Goal: Task Accomplishment & Management: Complete application form

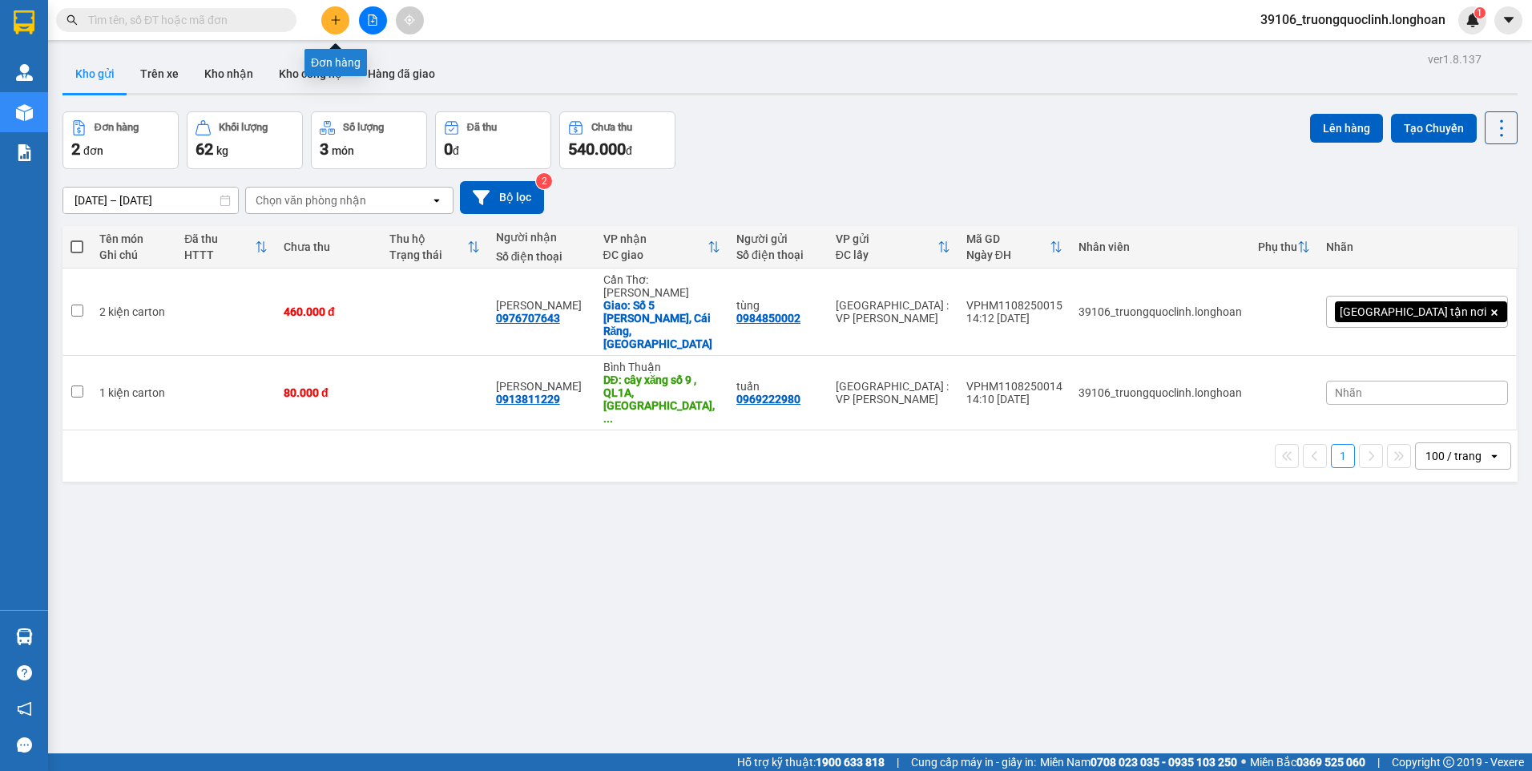
click at [337, 21] on icon "plus" at bounding box center [335, 19] width 11 height 11
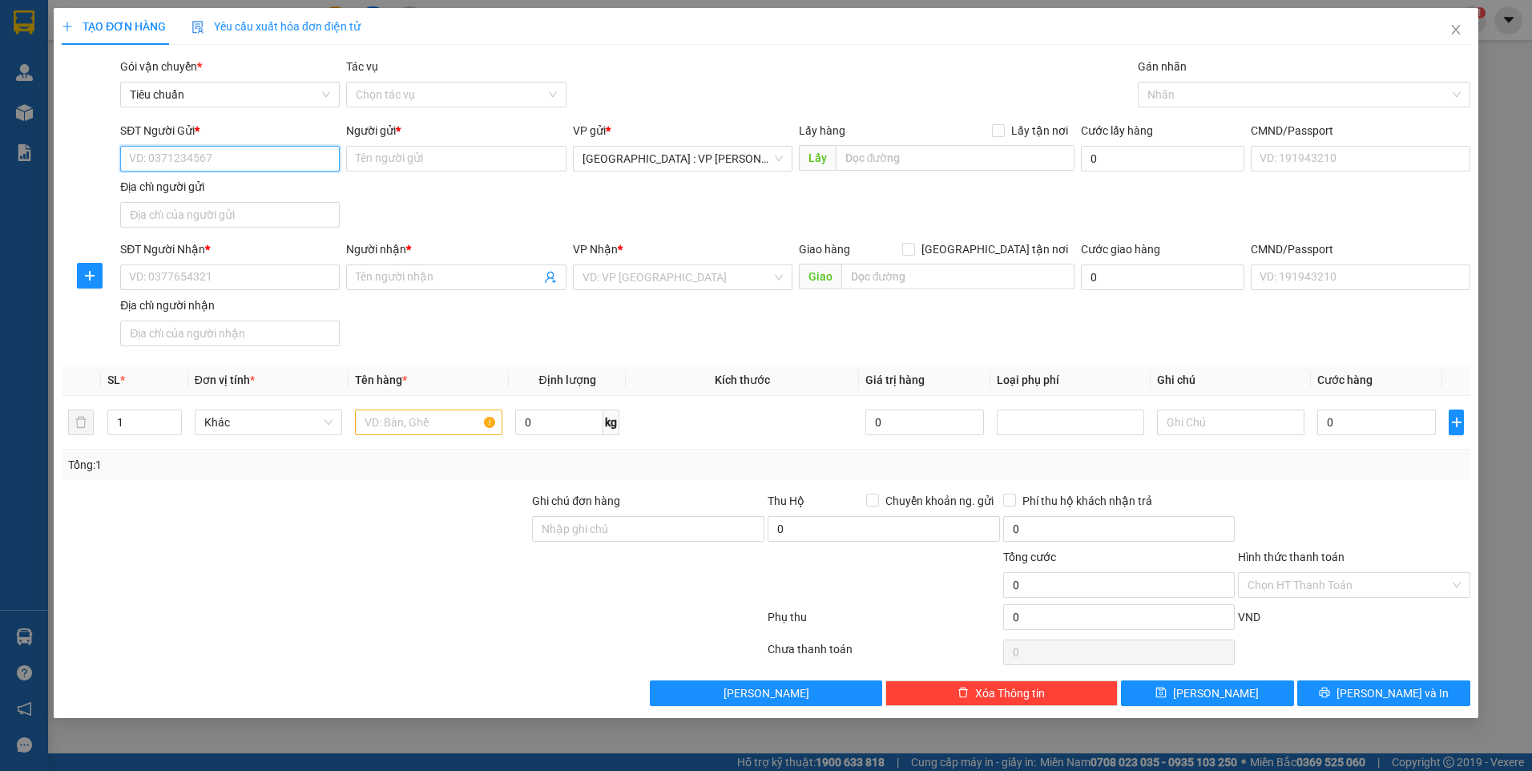
click at [215, 159] on input "SĐT Người Gửi *" at bounding box center [230, 159] width 220 height 26
paste input "0347055369"
type input "0347055369"
click at [195, 192] on div "0347055369 - thu hà" at bounding box center [230, 191] width 200 height 18
type input "thu hà"
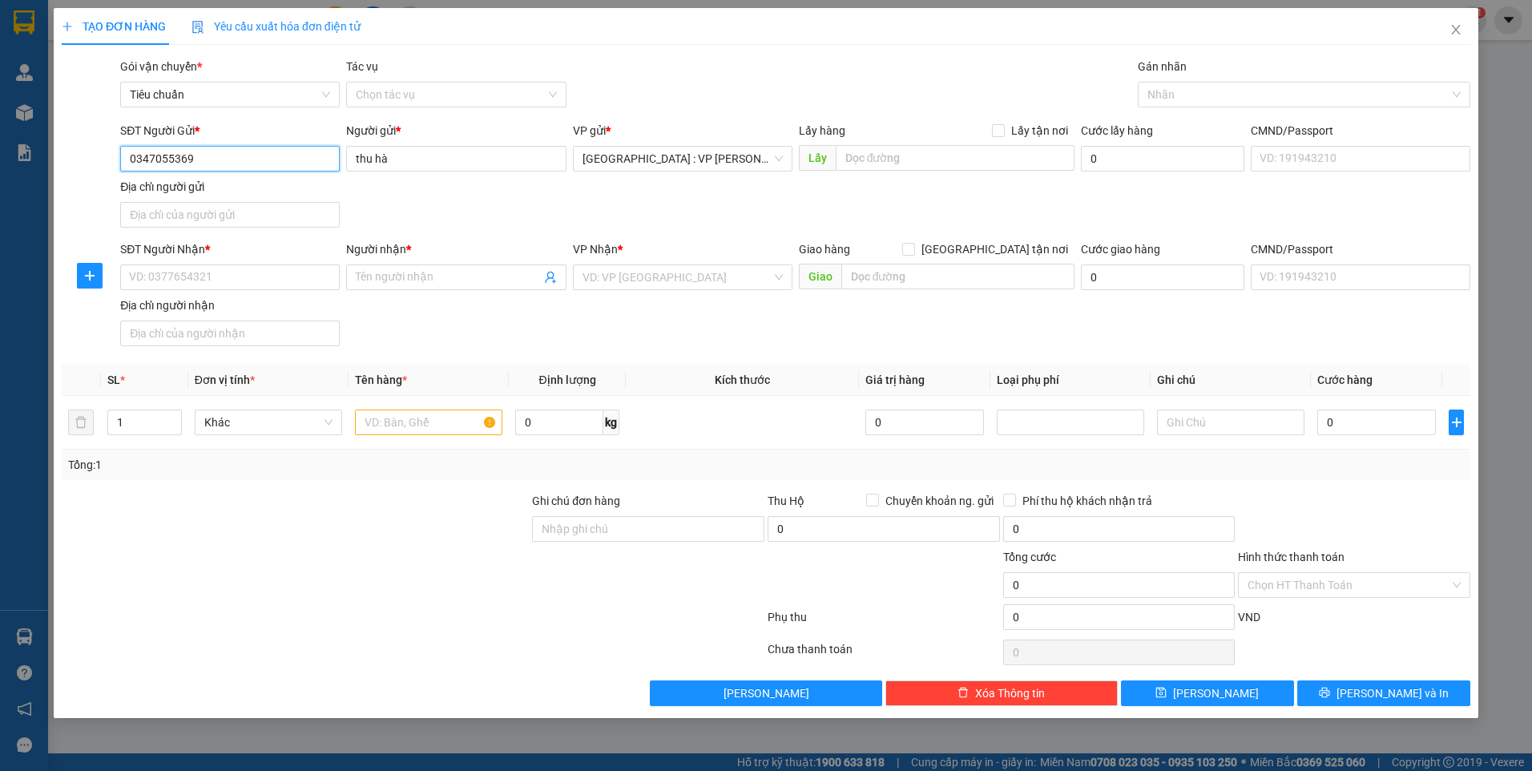
type input "0347055369"
click at [327, 275] on input "SĐT Người Nhận *" at bounding box center [230, 277] width 220 height 26
paste input "0902161895"
type input "0902161895"
click at [408, 278] on input "Người nhận *" at bounding box center [448, 277] width 184 height 18
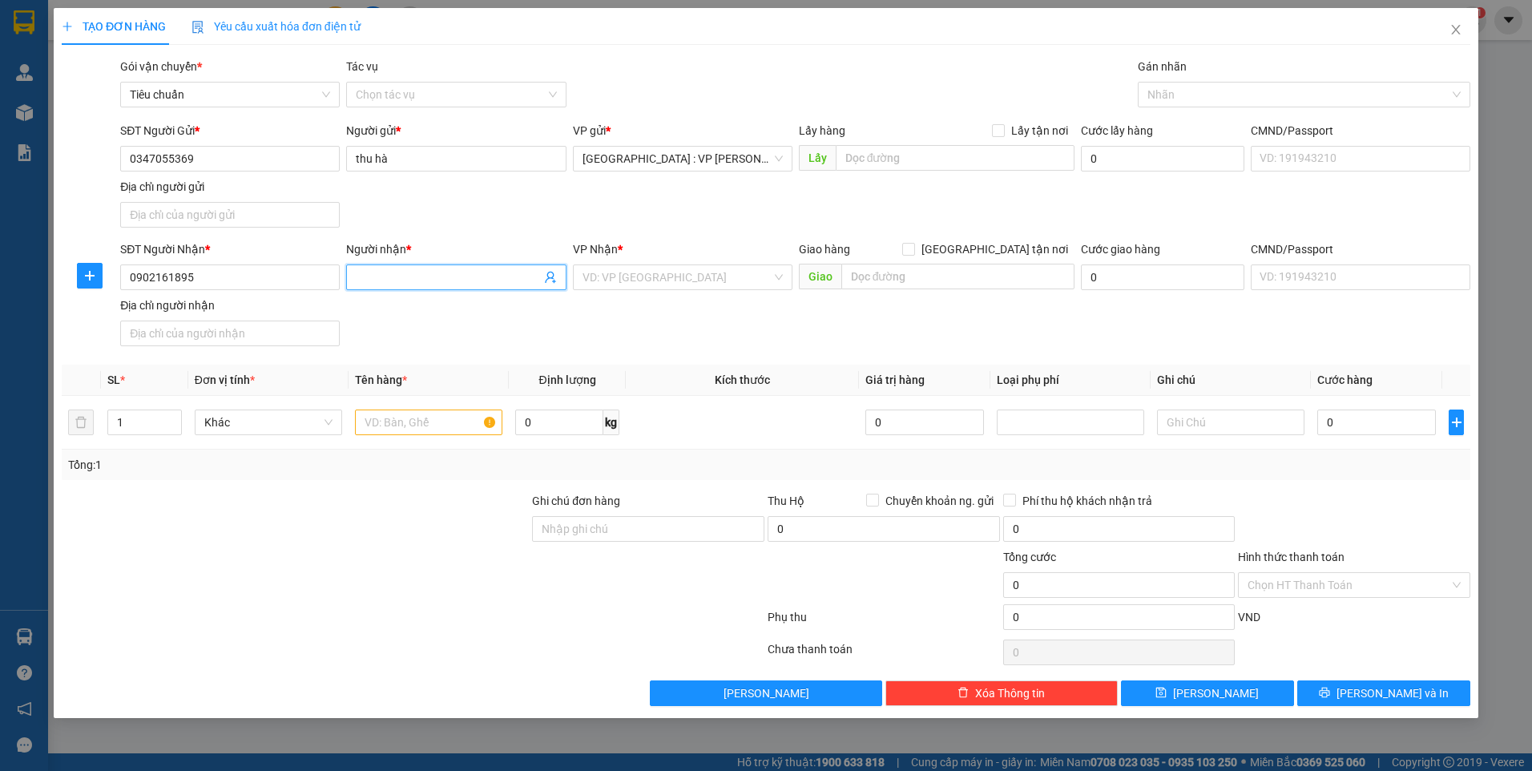
type input "b"
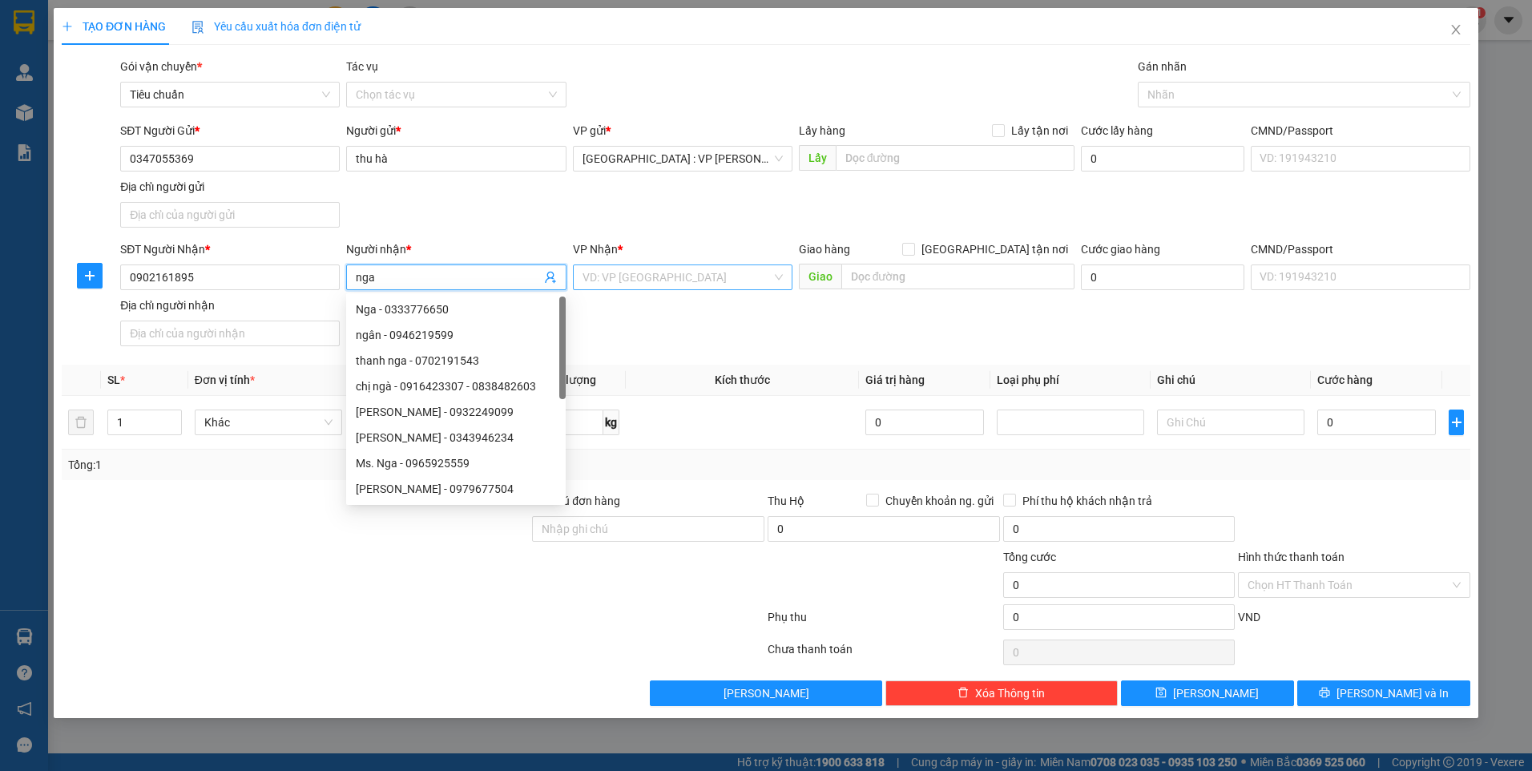
type input "nga"
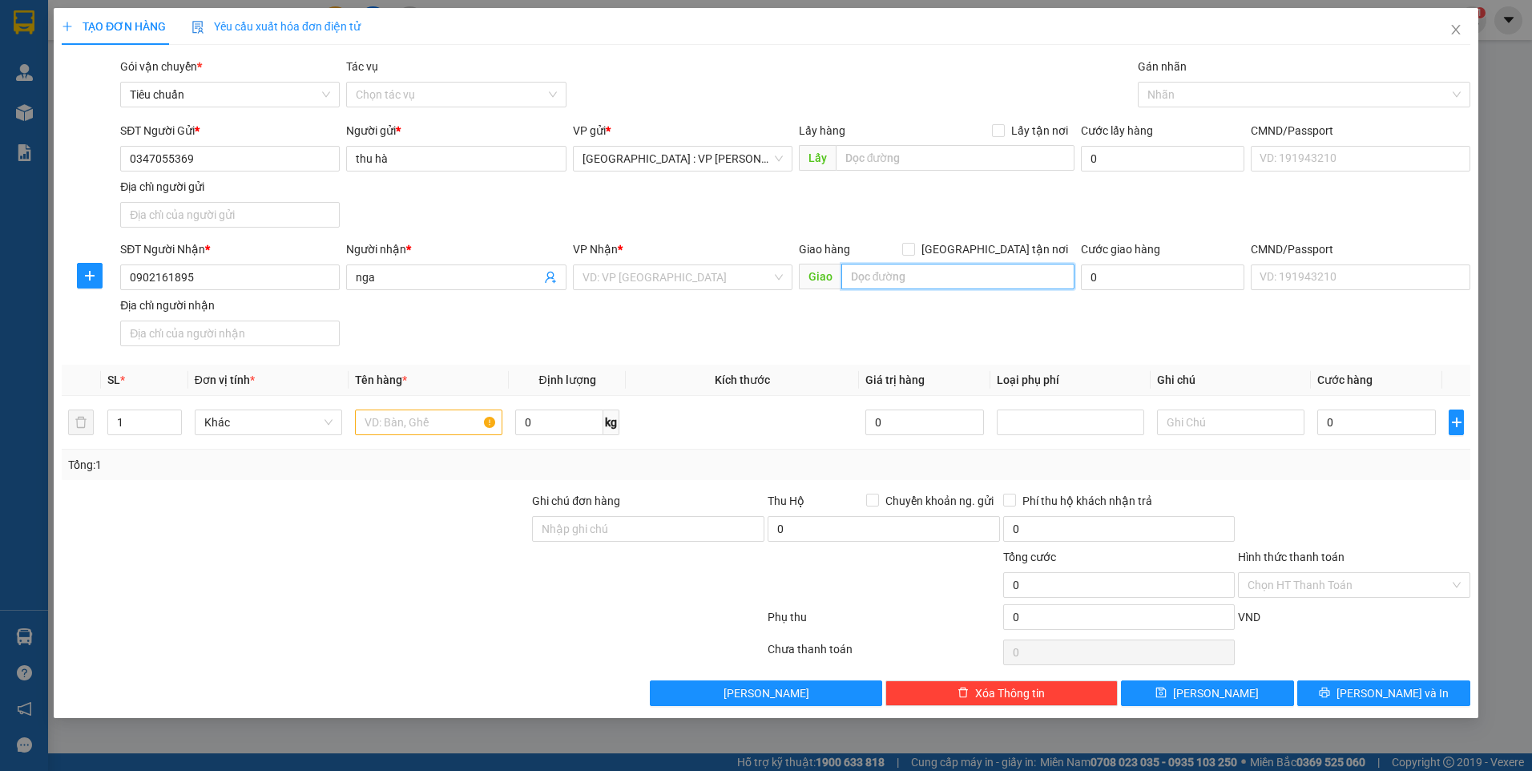
click at [906, 273] on input "text" at bounding box center [958, 277] width 234 height 26
paste input "sân [GEOGRAPHIC_DATA], [GEOGRAPHIC_DATA][PERSON_NAME], [GEOGRAPHIC_DATA], [GEOG…"
type input "sân [GEOGRAPHIC_DATA], [GEOGRAPHIC_DATA][PERSON_NAME], [GEOGRAPHIC_DATA], [GEOG…"
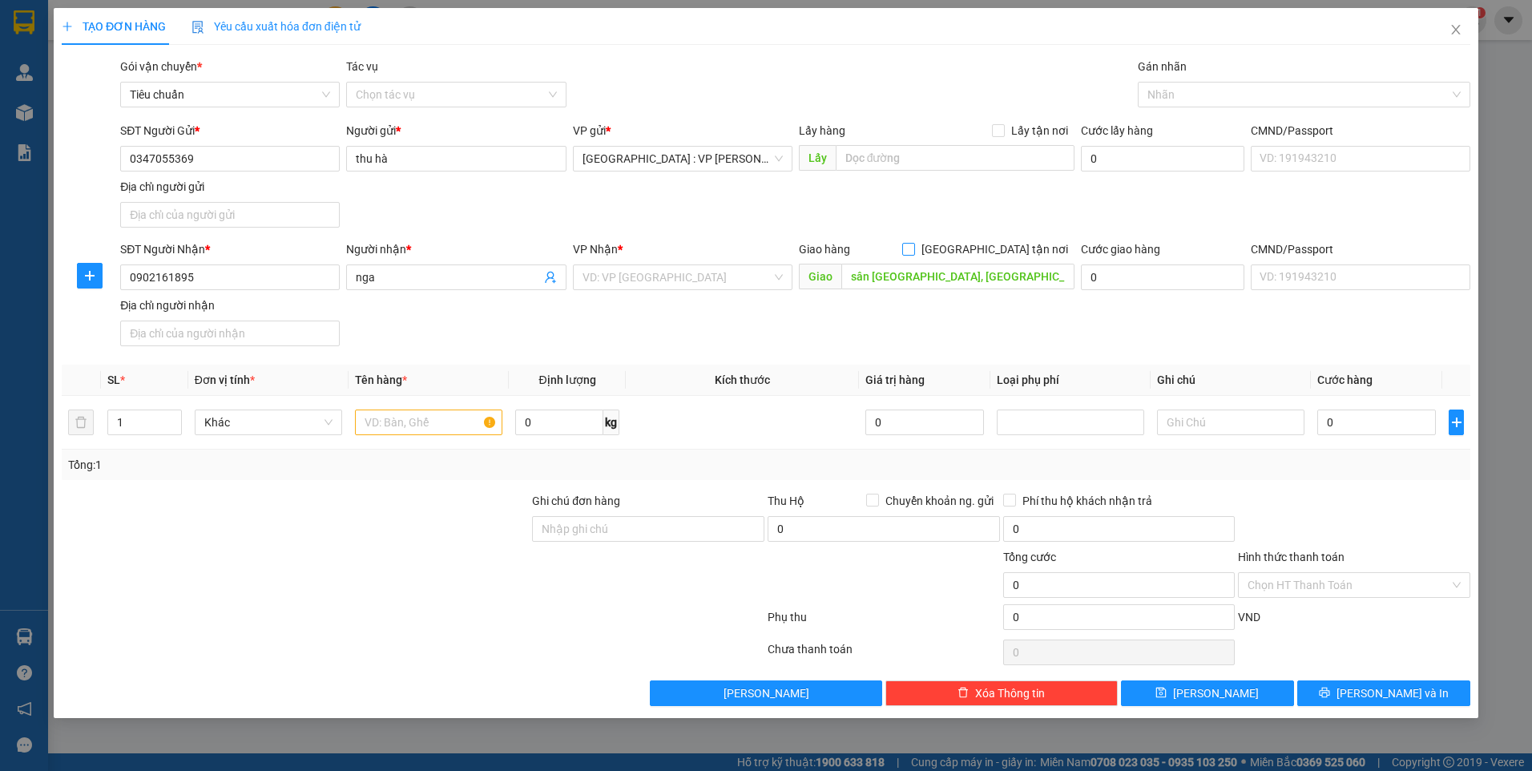
click at [914, 248] on input "[GEOGRAPHIC_DATA] tận nơi" at bounding box center [907, 248] width 11 height 11
checkbox input "true"
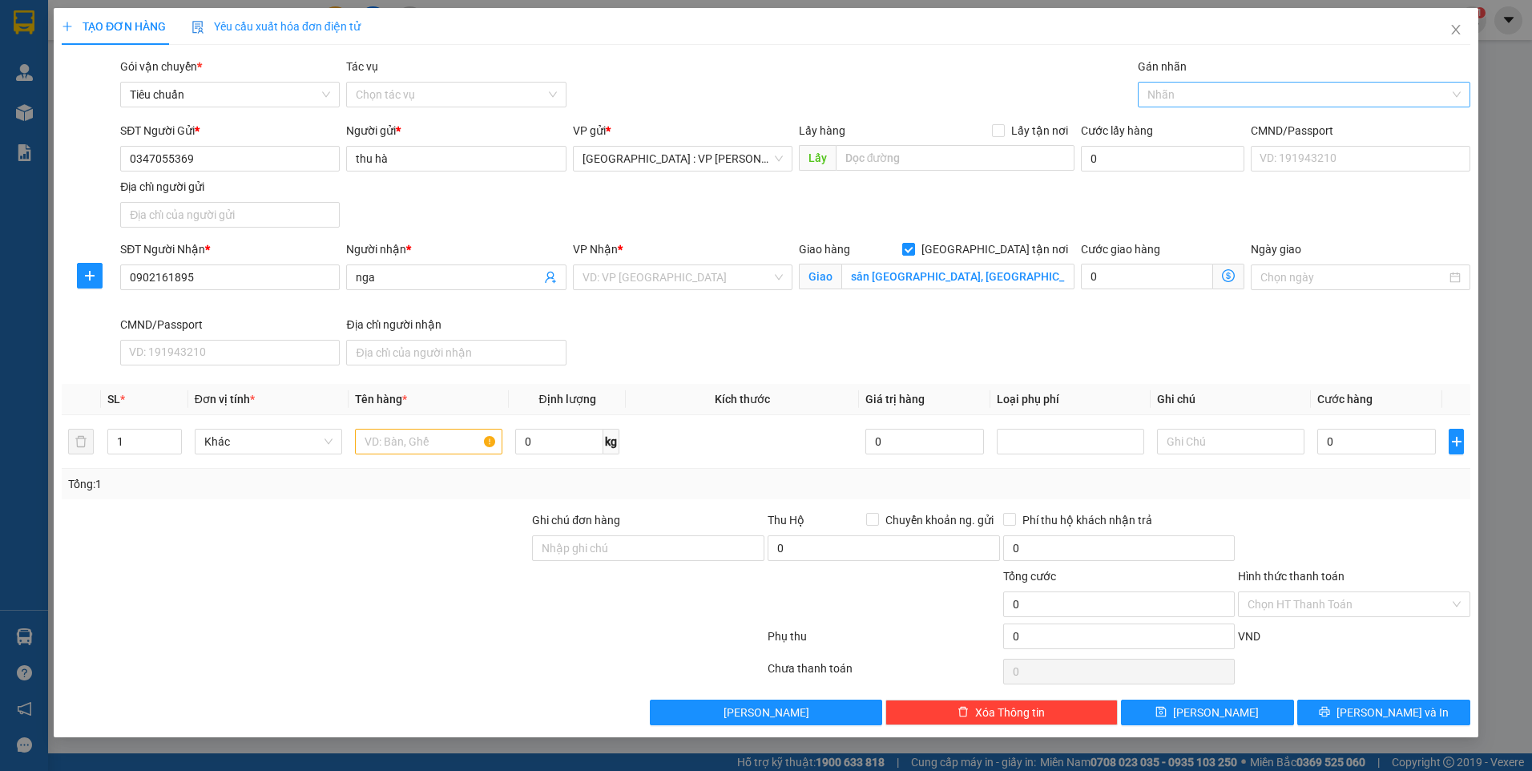
click at [1195, 91] on div at bounding box center [1296, 94] width 309 height 19
type input "gtn"
drag, startPoint x: 1193, startPoint y: 131, endPoint x: 1037, endPoint y: 127, distance: 156.3
click at [1192, 131] on div "[GEOGRAPHIC_DATA] tận nơi" at bounding box center [1304, 127] width 313 height 18
click at [691, 280] on input "search" at bounding box center [677, 277] width 189 height 24
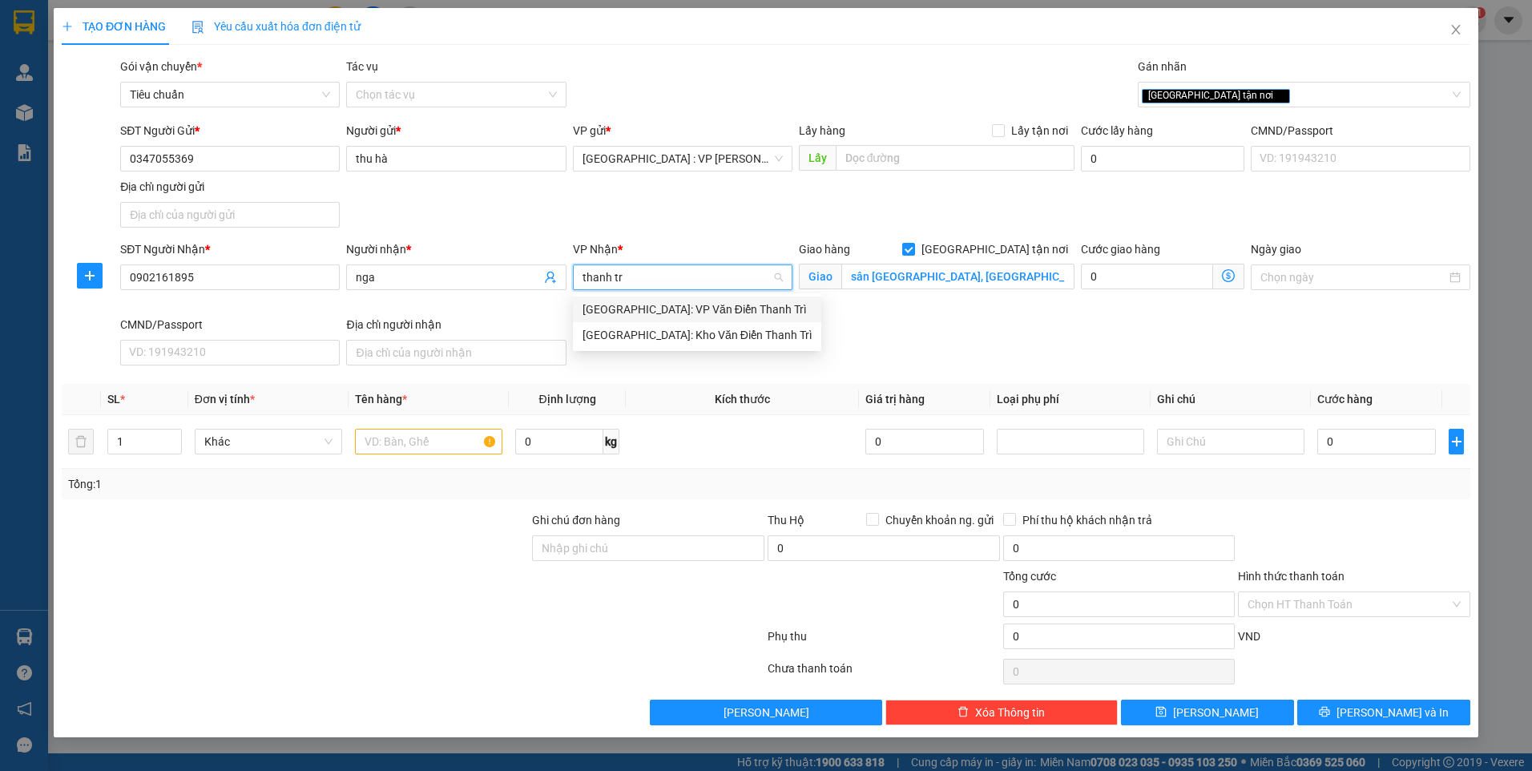
type input "thanh tri"
click at [700, 329] on div "[GEOGRAPHIC_DATA]: Kho Văn Điển Thanh Trì" at bounding box center [697, 335] width 229 height 18
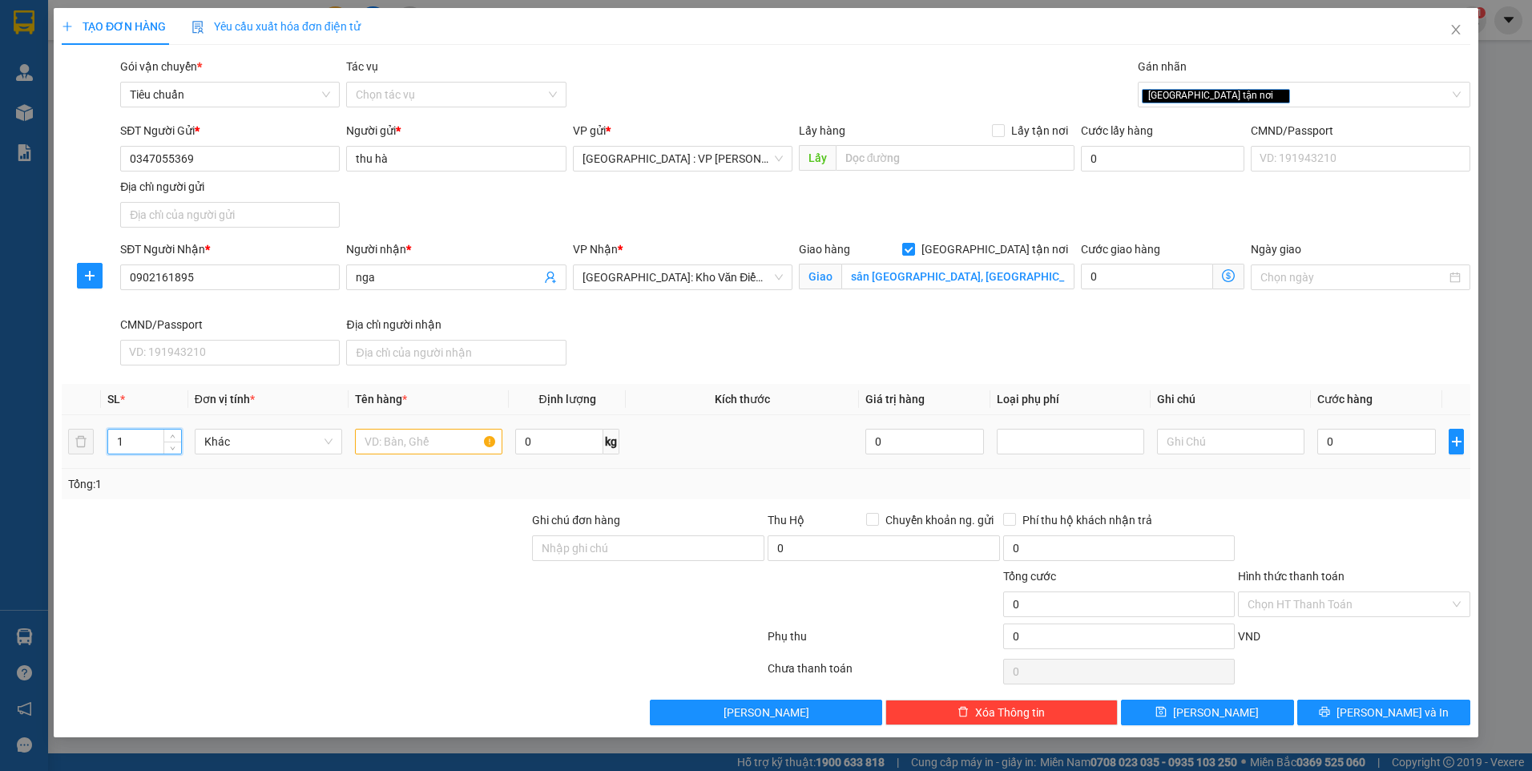
drag, startPoint x: 131, startPoint y: 438, endPoint x: 93, endPoint y: 447, distance: 38.7
click at [95, 446] on tr "1 Khác 0 kg 0 0" at bounding box center [766, 442] width 1409 height 54
type input "4"
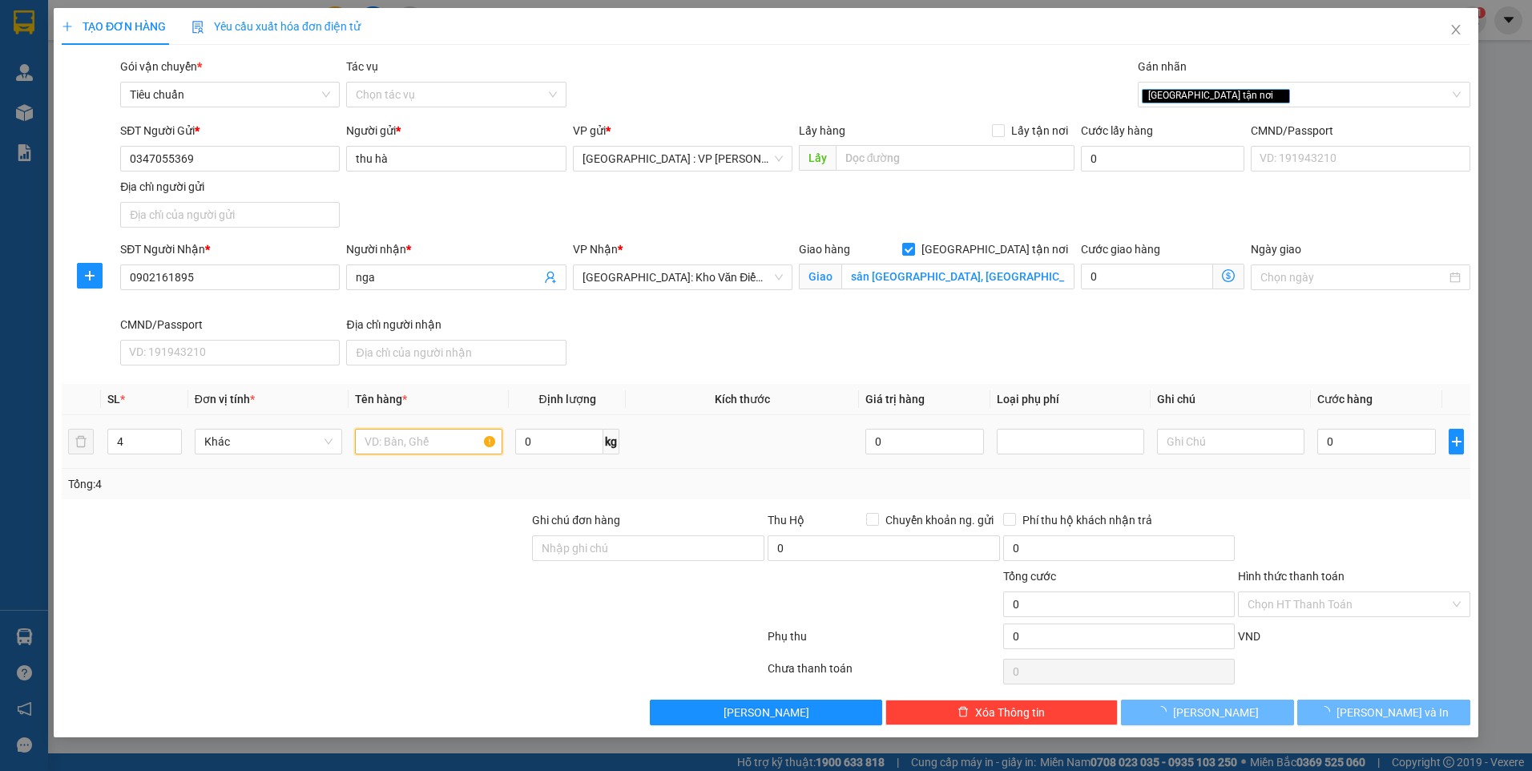
click at [426, 438] on input "text" at bounding box center [428, 442] width 147 height 26
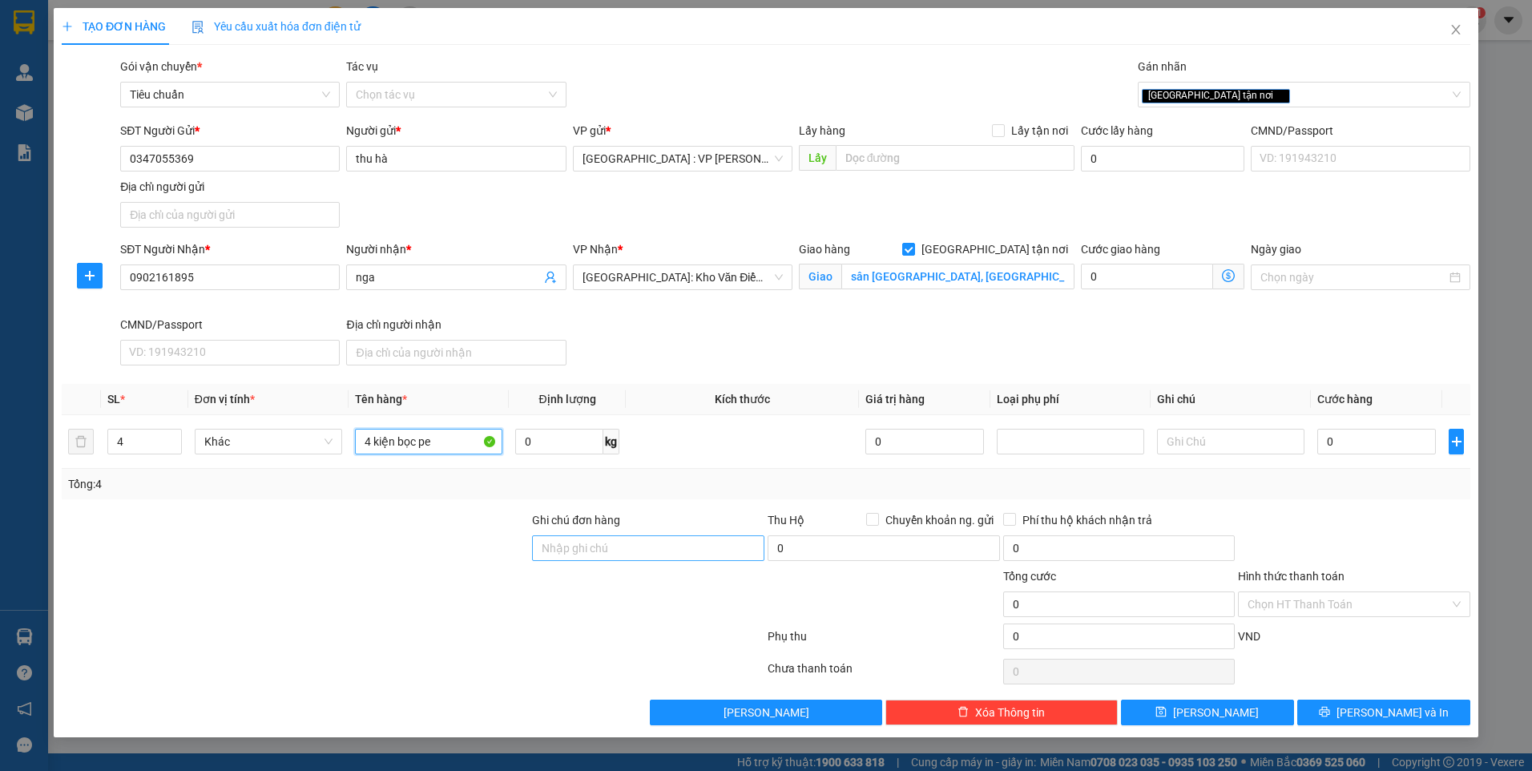
type input "4 kiện bọc pe"
click at [574, 547] on input "Ghi chú đơn hàng" at bounding box center [648, 548] width 232 height 26
type input "nhận nguyên kiện,giao nguyên kiện,bể vỡ k đền"
click at [1370, 440] on input "0" at bounding box center [1376, 442] width 119 height 26
type input "1"
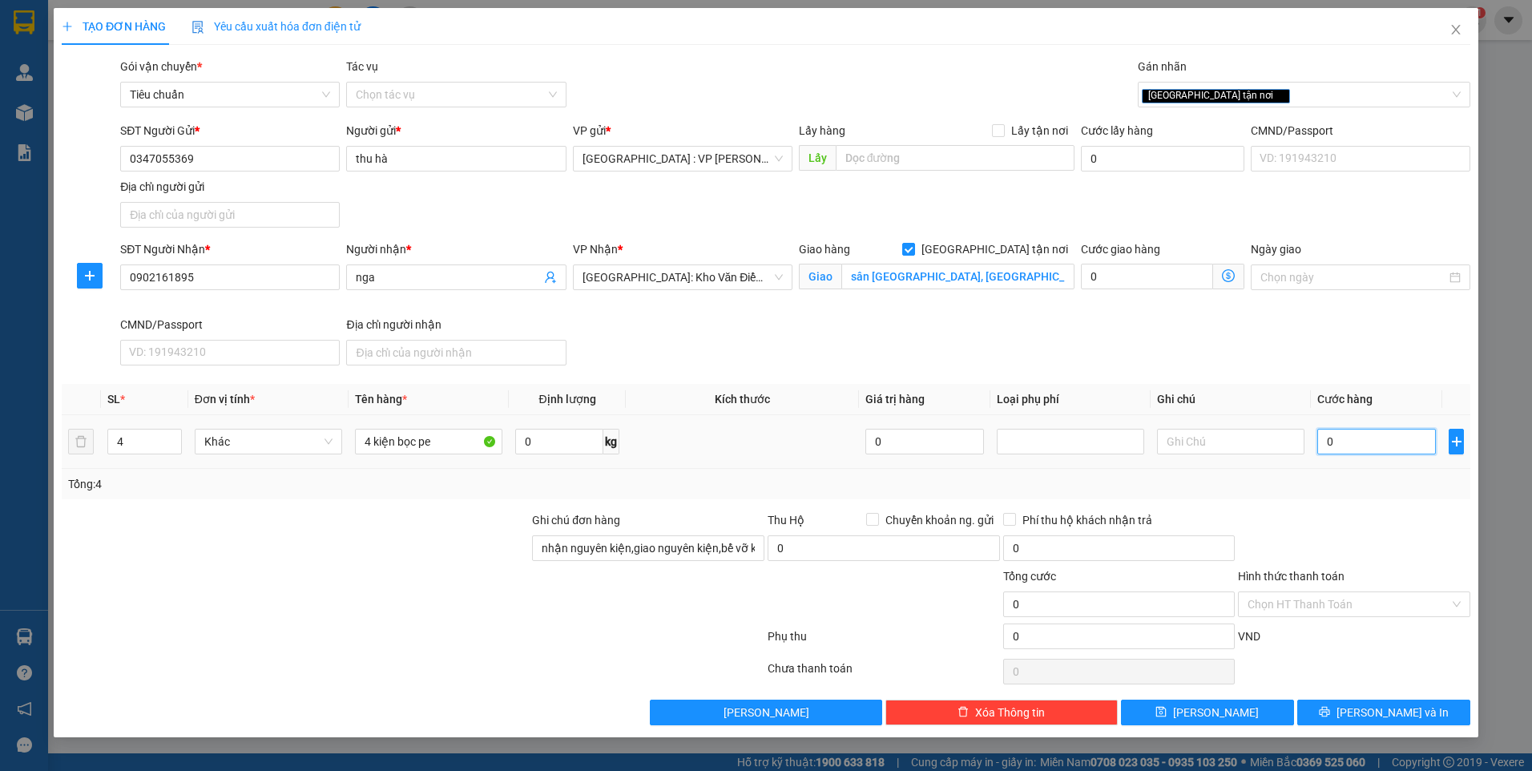
type input "1"
type input "12"
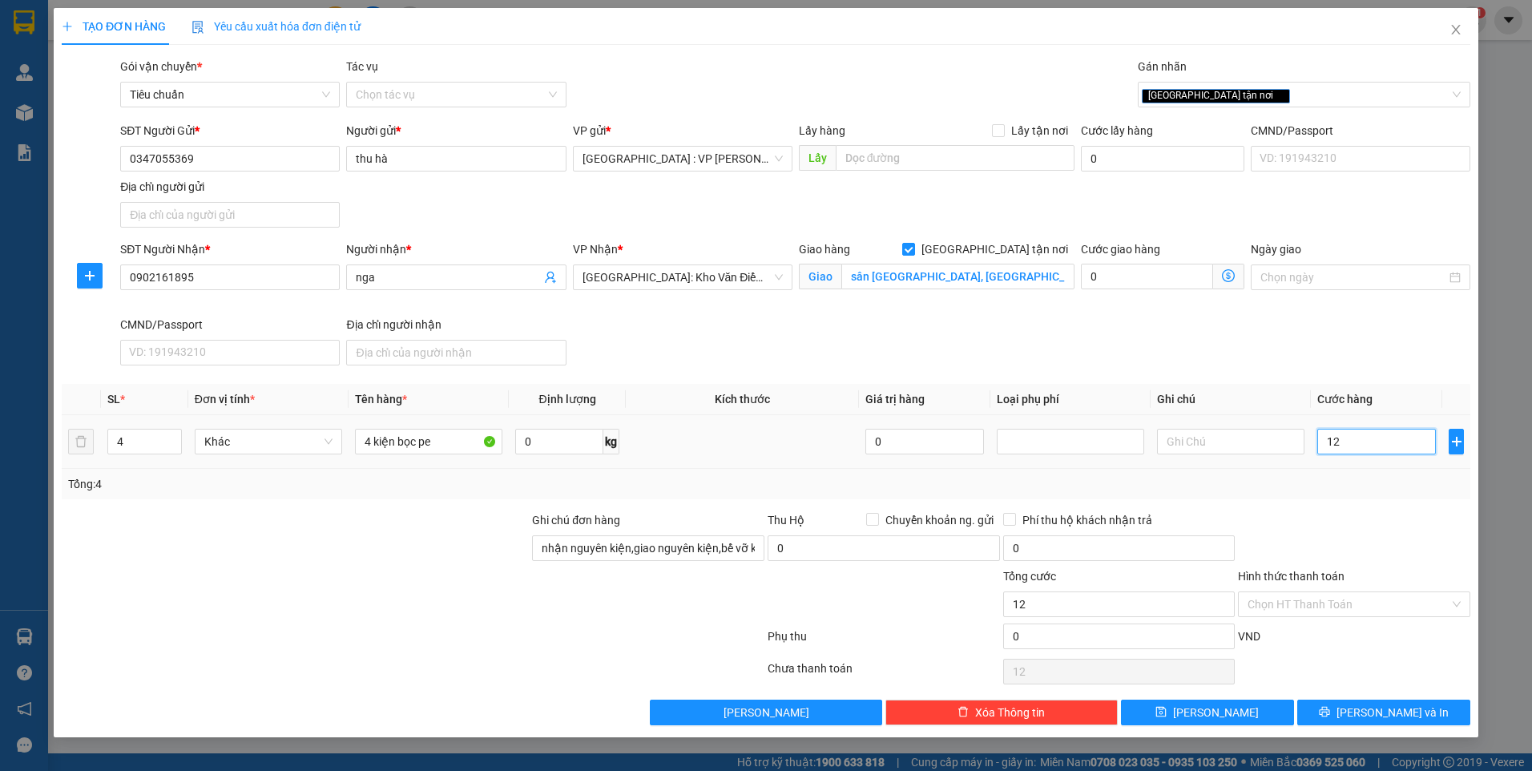
type input "120"
type input "1.200"
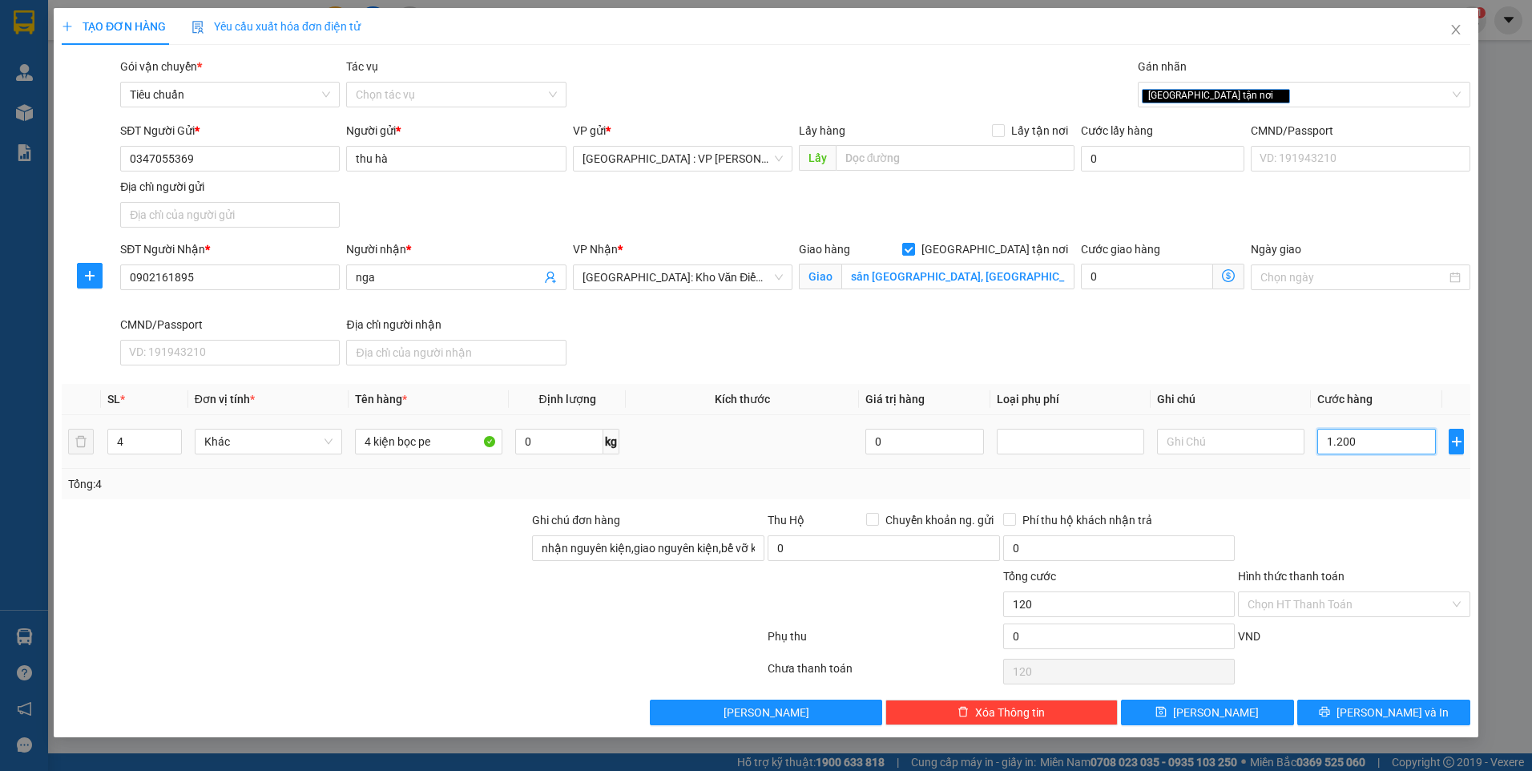
type input "1.200"
type input "12.000"
type input "120.000"
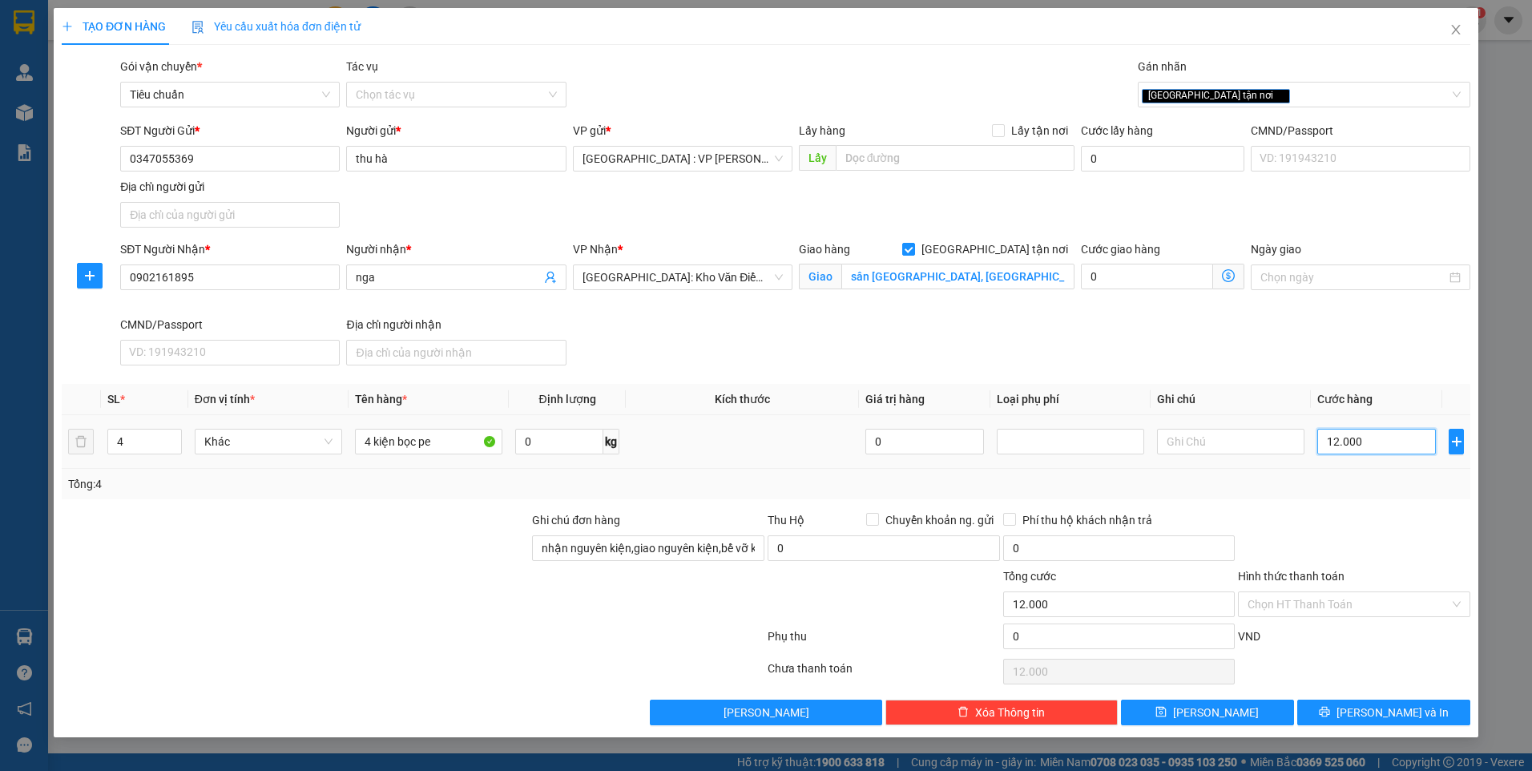
type input "120.000"
click at [1373, 711] on span "[PERSON_NAME] và In" at bounding box center [1393, 713] width 112 height 18
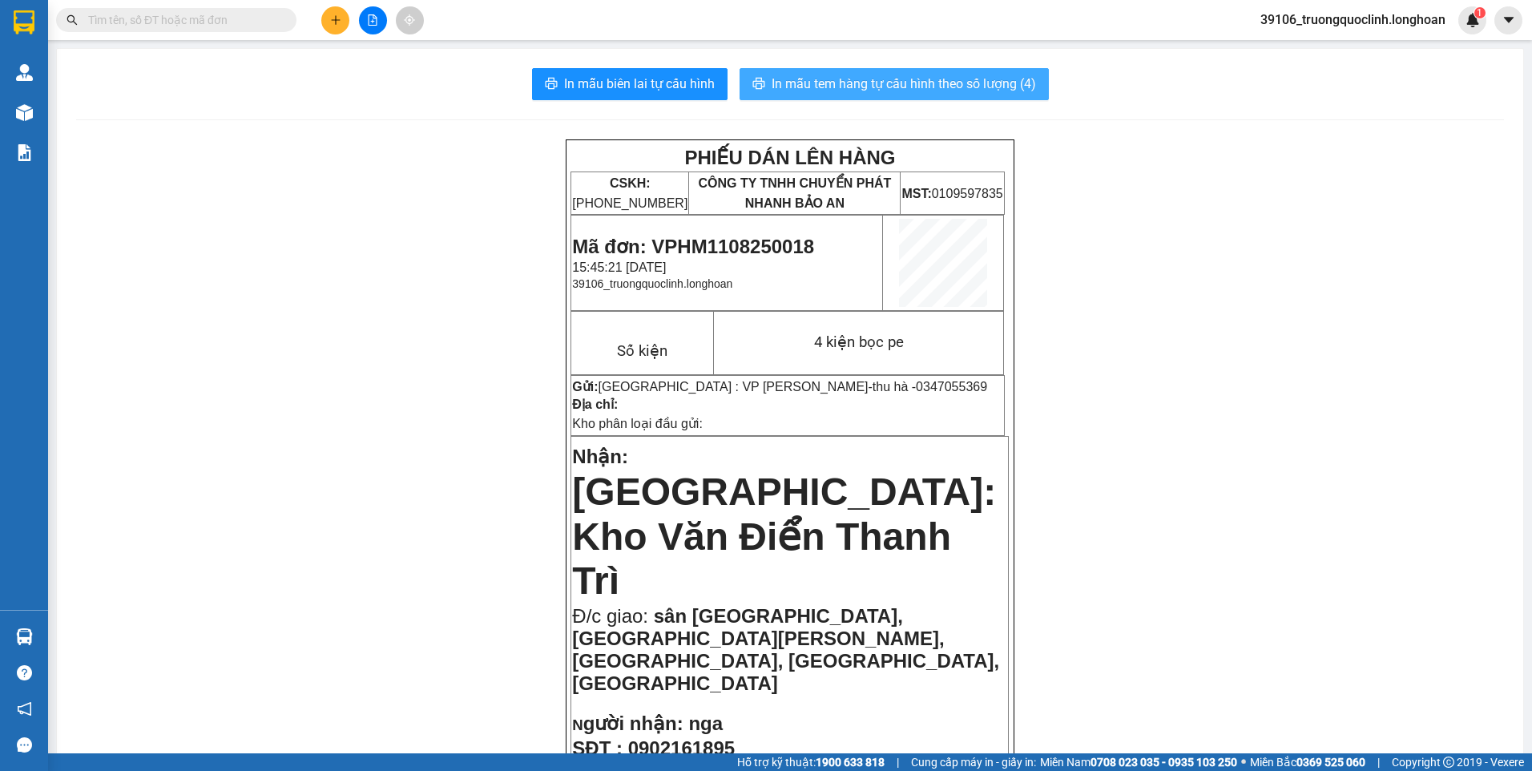
click at [892, 72] on button "In mẫu tem hàng tự cấu hình theo số lượng (4)" at bounding box center [894, 84] width 309 height 32
click at [715, 248] on span "Mã đơn: VPHM1108250018" at bounding box center [693, 247] width 242 height 22
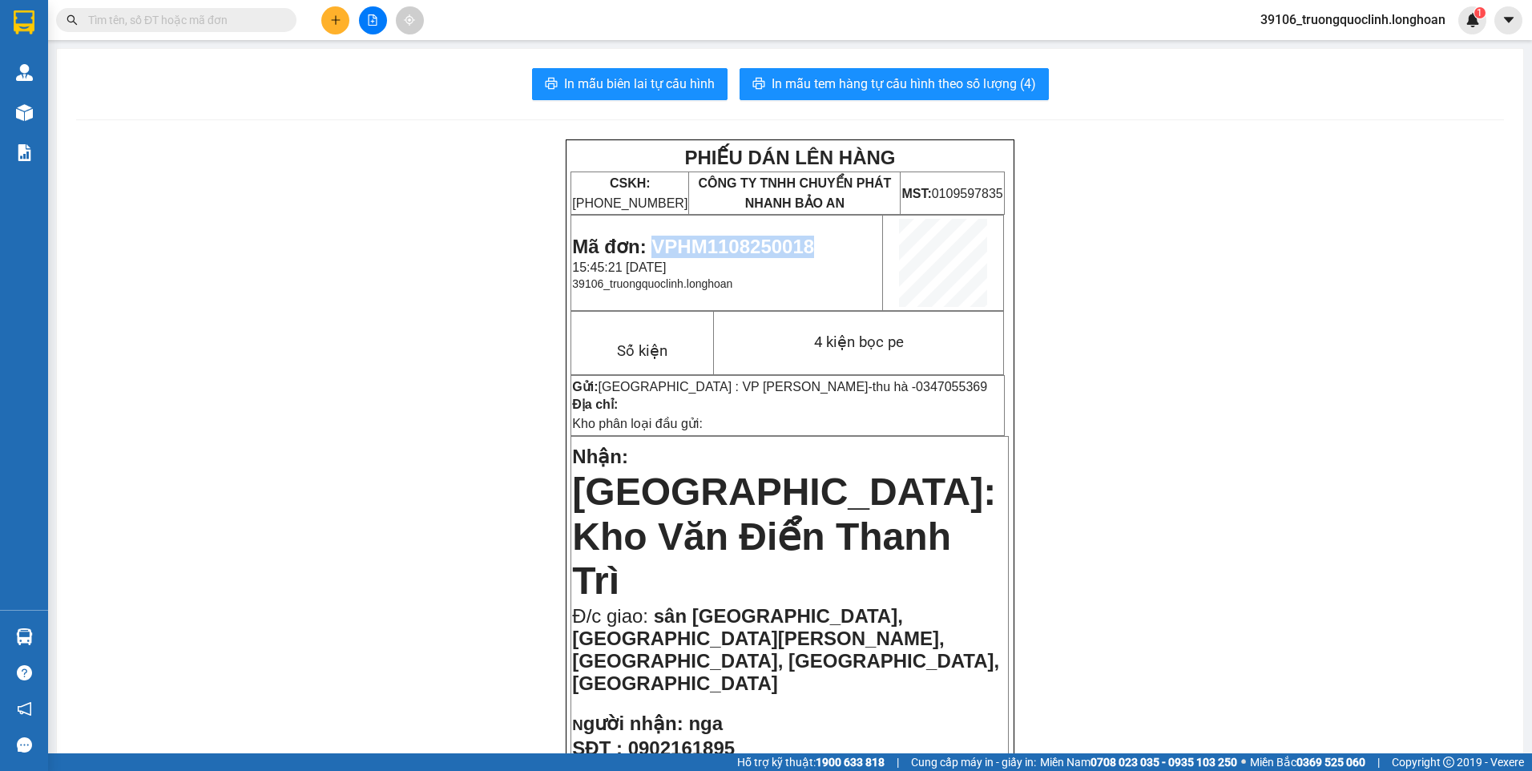
click at [715, 248] on span "Mã đơn: VPHM1108250018" at bounding box center [693, 247] width 242 height 22
copy span "VPHM1108250018"
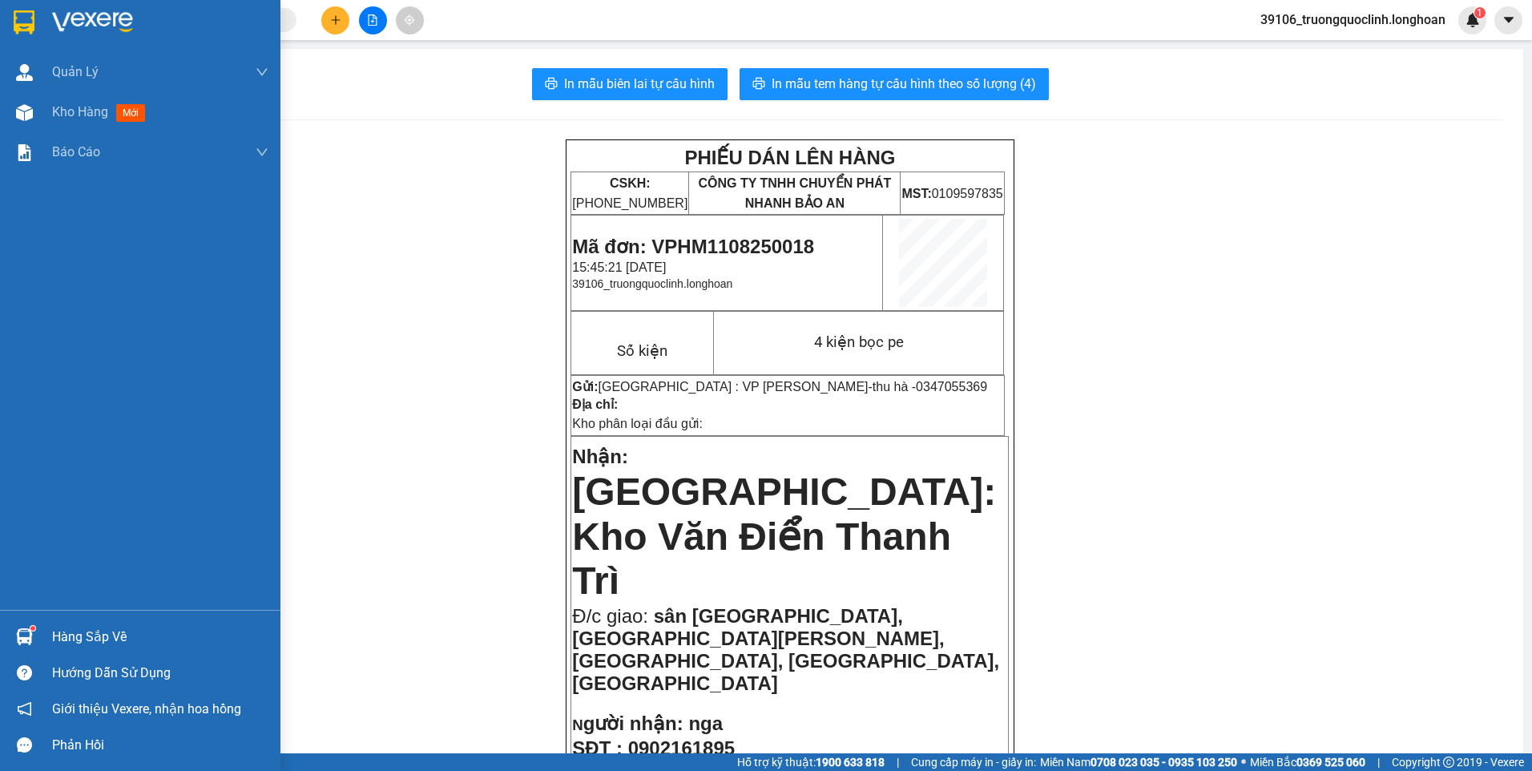
click at [35, 26] on div at bounding box center [24, 22] width 28 height 28
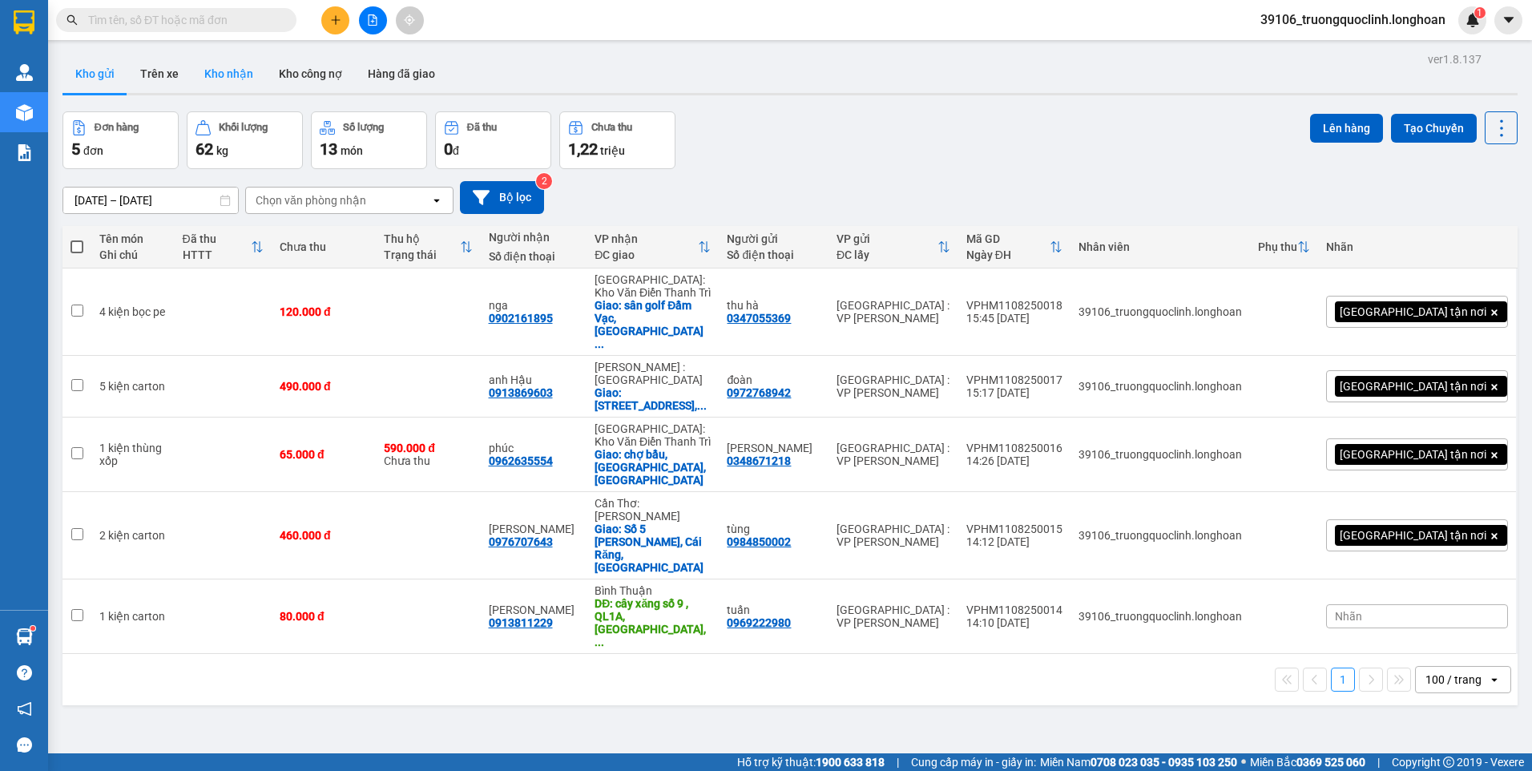
click at [228, 67] on button "Kho nhận" at bounding box center [229, 73] width 75 height 38
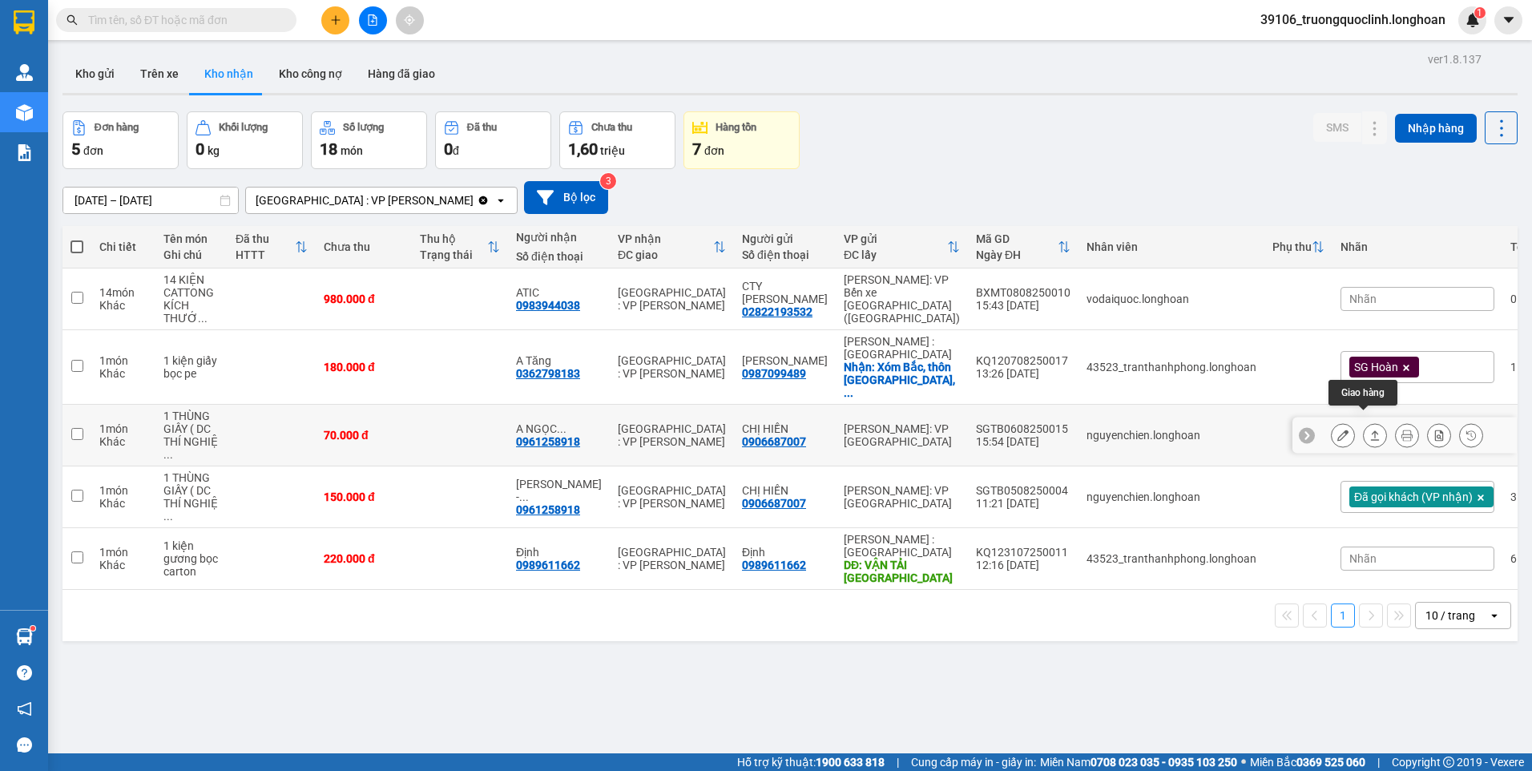
click at [1370, 430] on icon at bounding box center [1375, 435] width 11 height 11
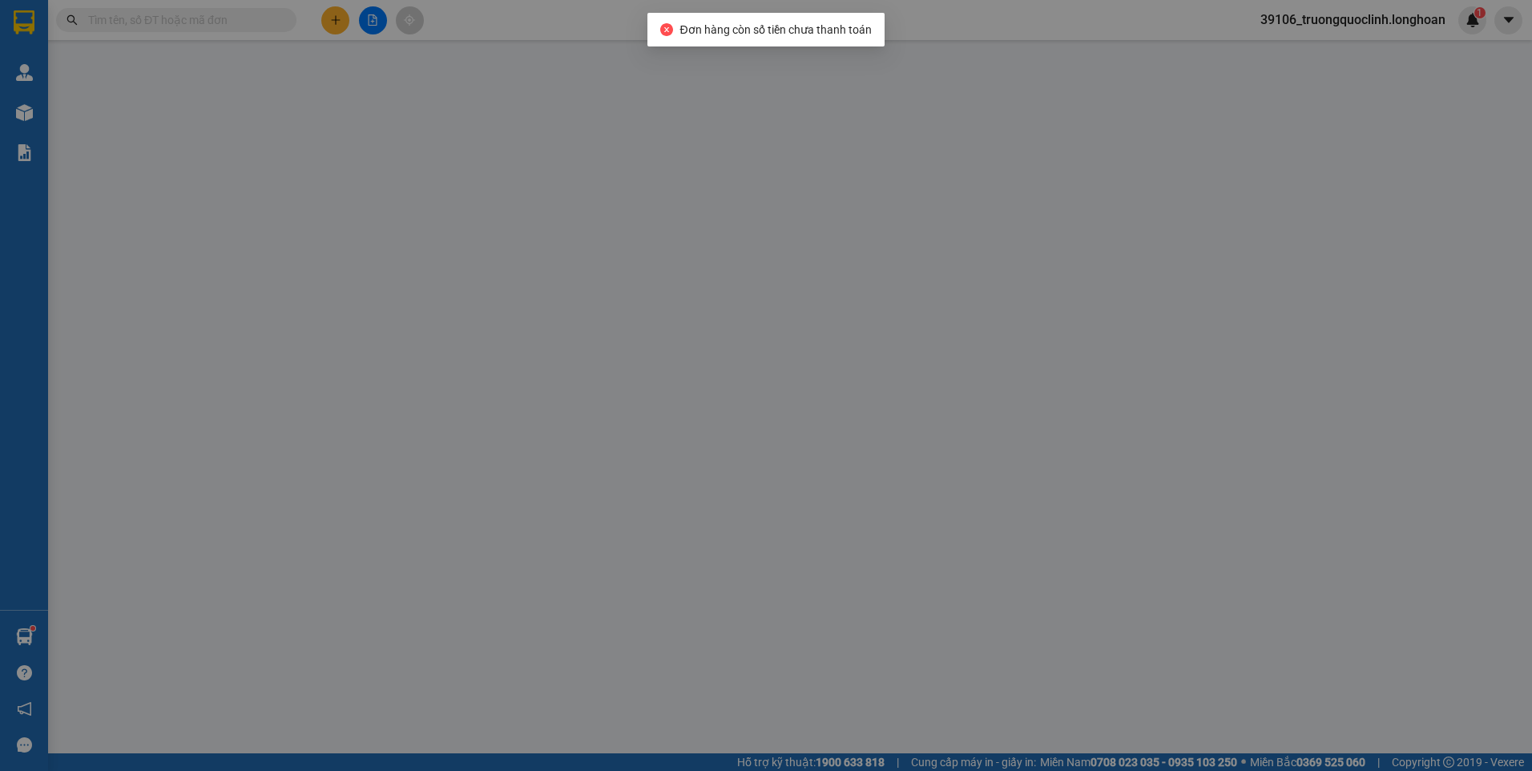
type input "0906687007"
type input "CHỊ HIỀN"
type input "0961258918"
type input "A NGỌC -CÔNG TY [GEOGRAPHIC_DATA]"
type input "70.000"
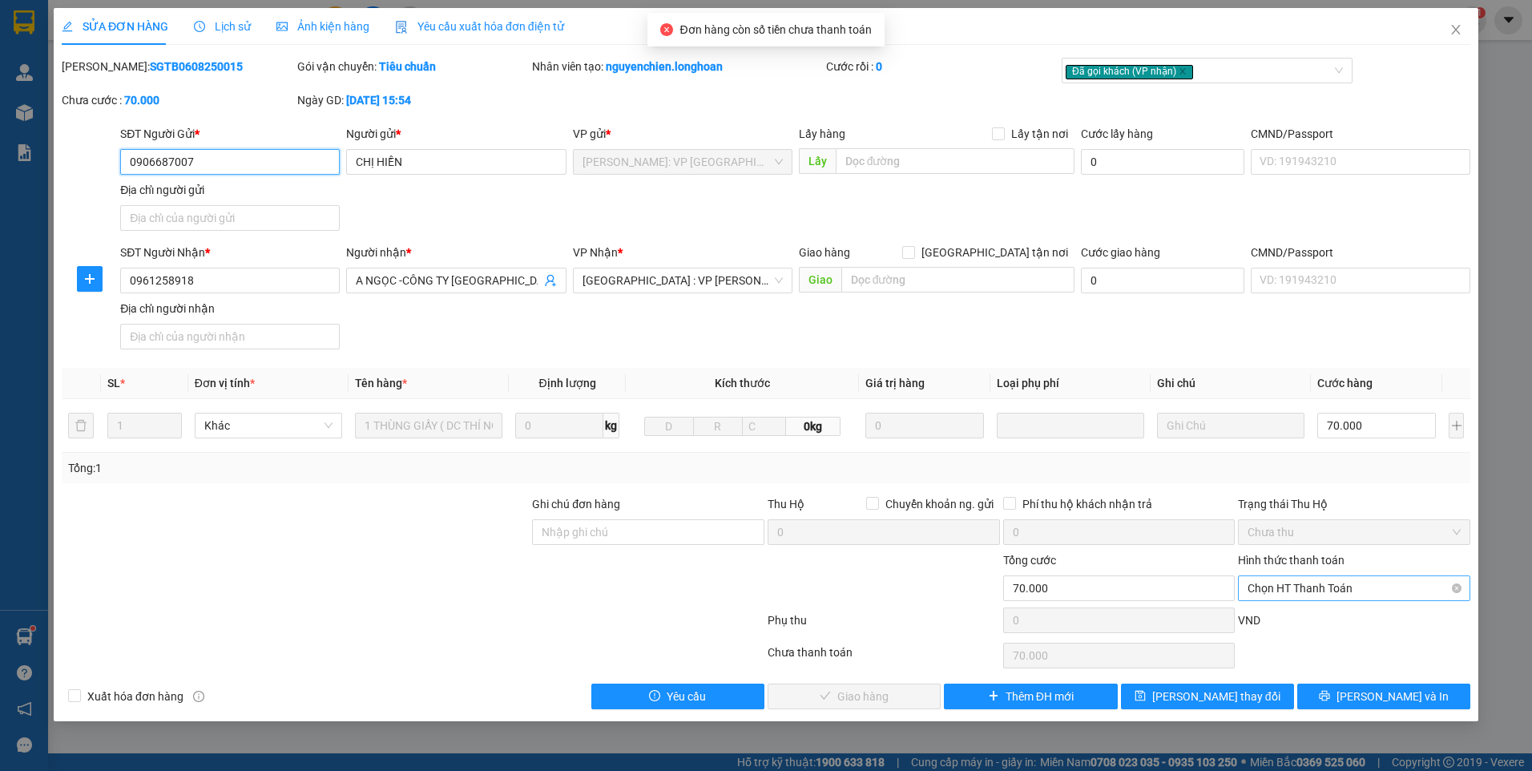
drag, startPoint x: 1359, startPoint y: 586, endPoint x: 1333, endPoint y: 594, distance: 27.6
click at [1358, 586] on span "Chọn HT Thanh Toán" at bounding box center [1354, 588] width 213 height 24
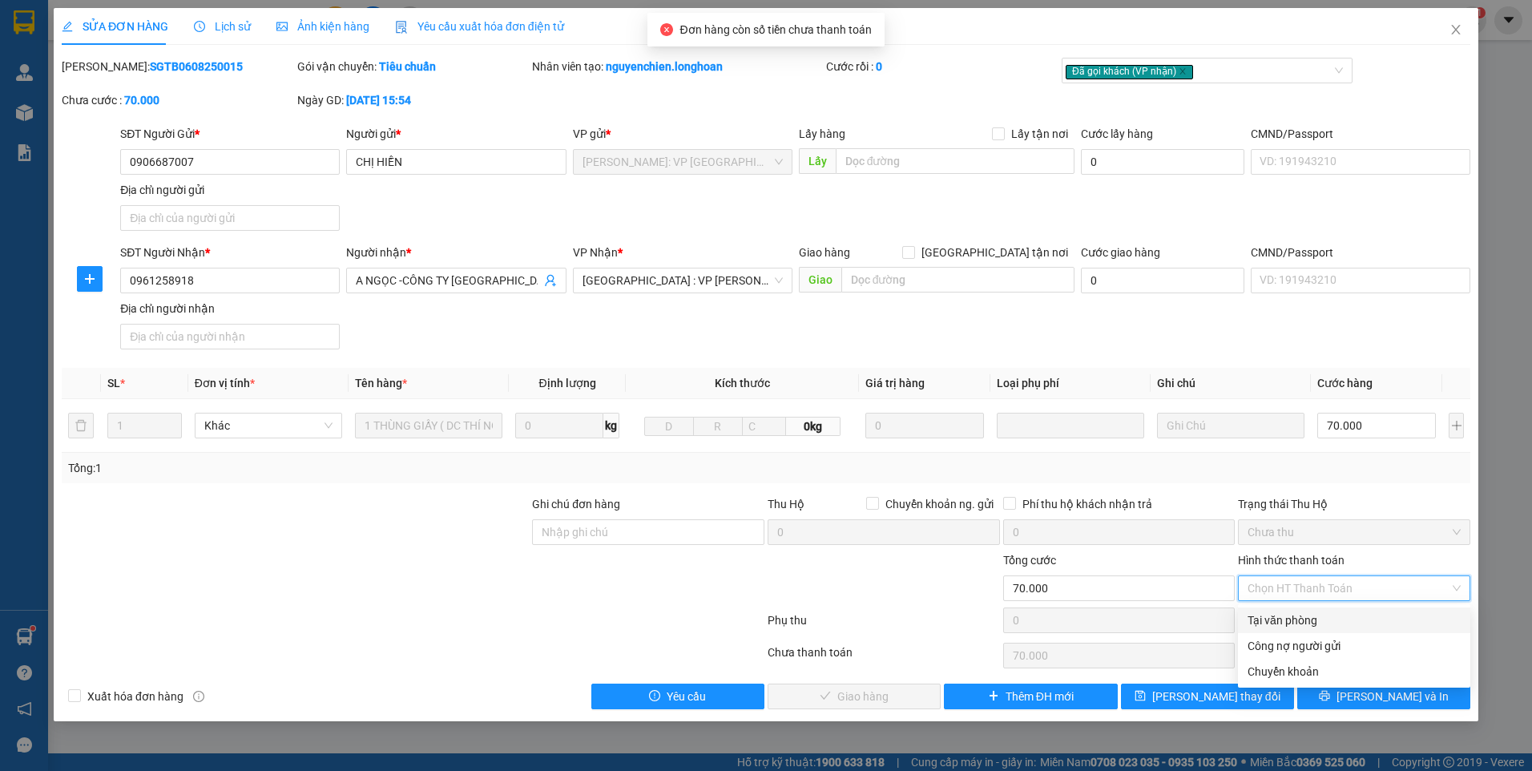
click at [1297, 625] on div "Tại văn phòng" at bounding box center [1354, 620] width 213 height 18
type input "0"
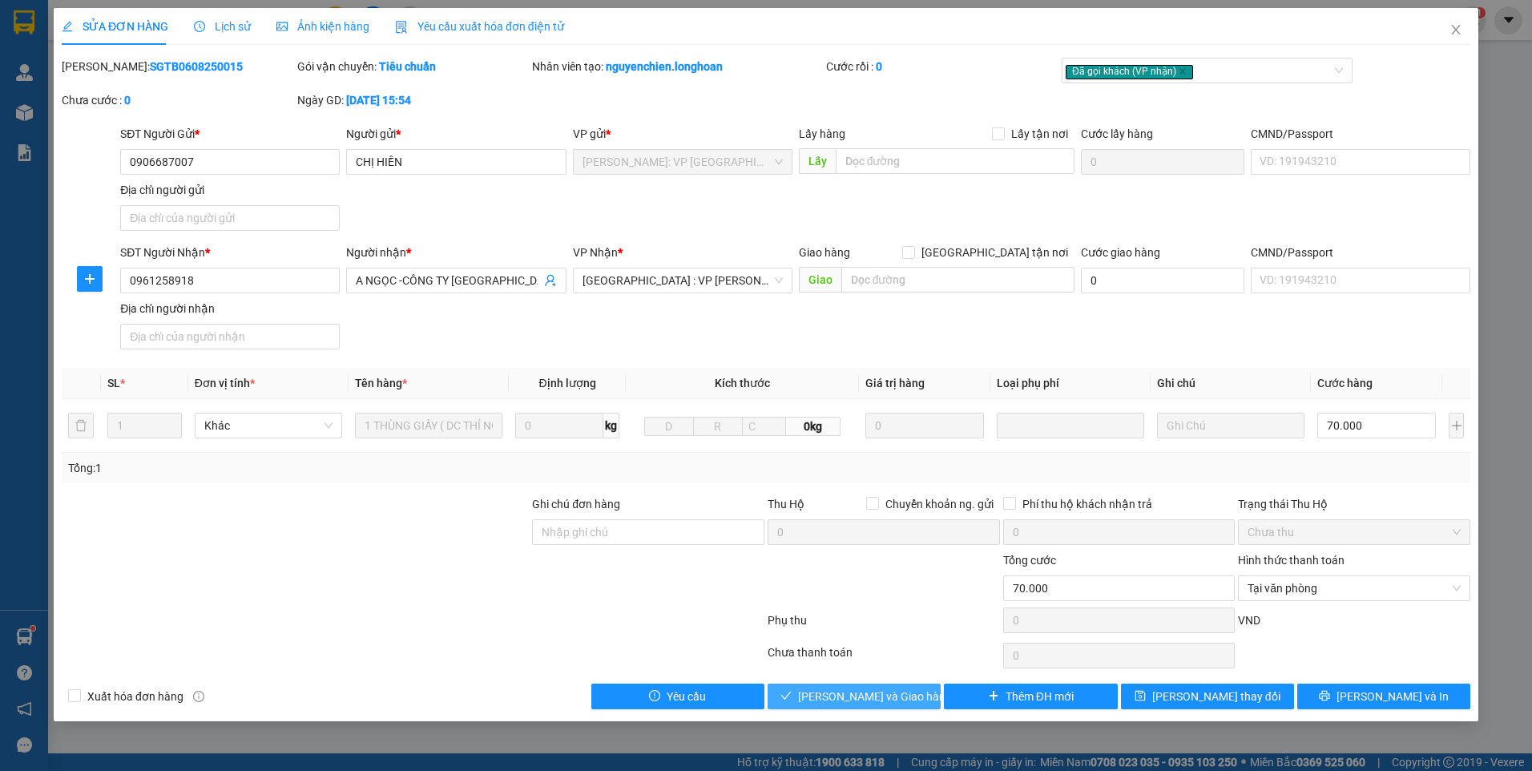
click at [869, 696] on span "[PERSON_NAME] và Giao hàng" at bounding box center [875, 697] width 154 height 18
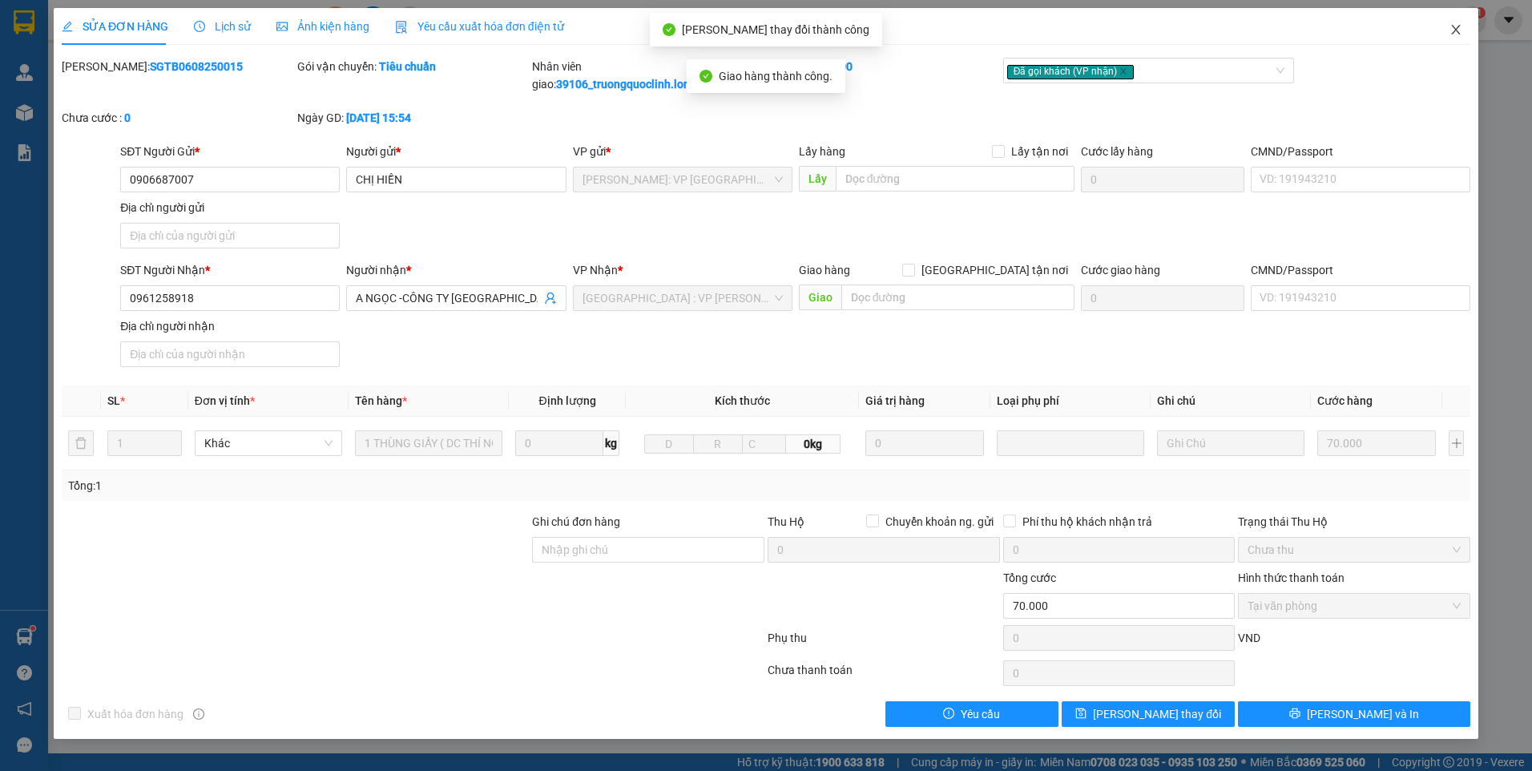
click at [1457, 23] on span "Close" at bounding box center [1456, 30] width 45 height 45
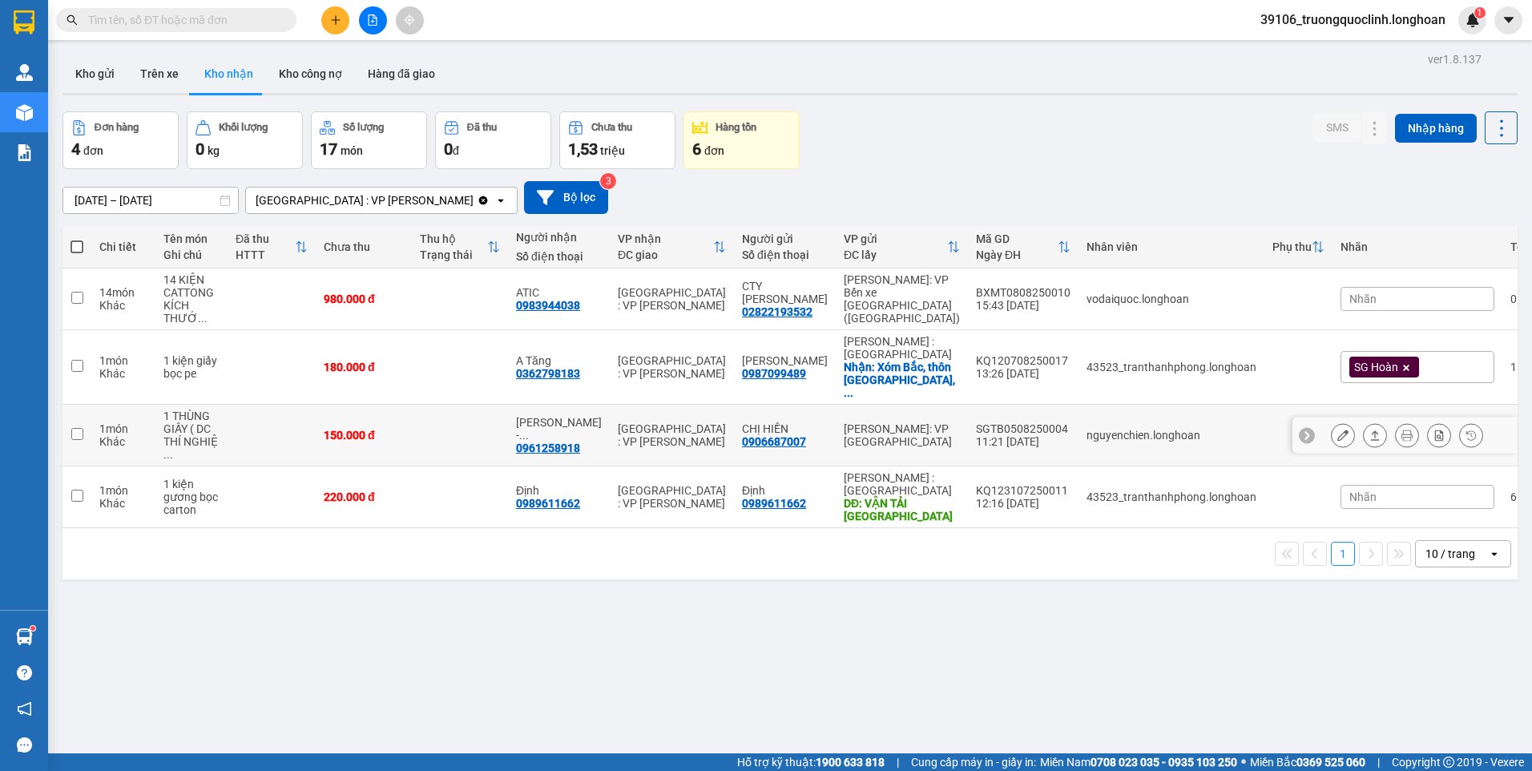
click at [1370, 430] on icon at bounding box center [1375, 435] width 11 height 11
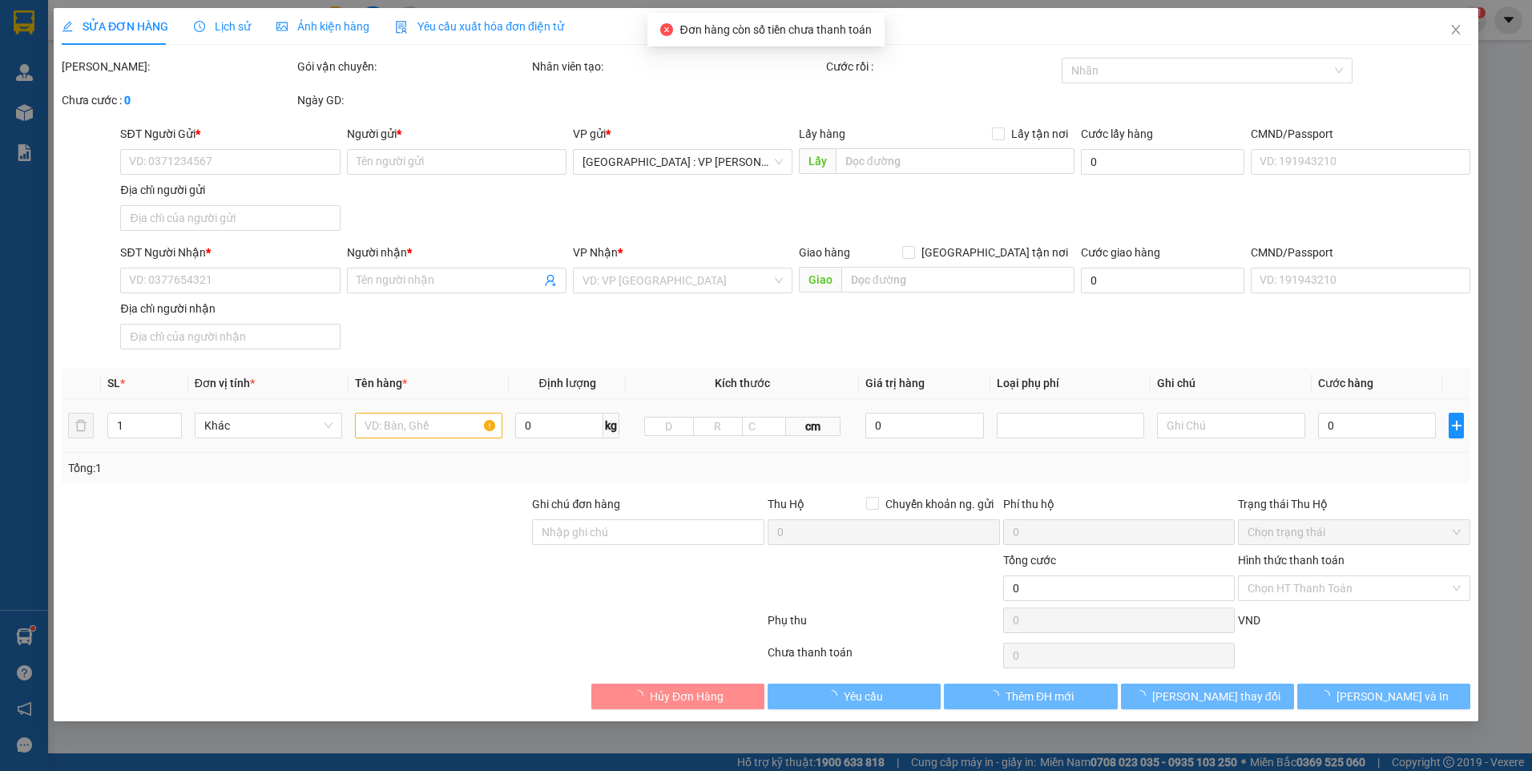
type input "0906687007"
type input "CHỊ HIỀN"
type input "0961258918"
type input "[PERSON_NAME] - CÔNG [GEOGRAPHIC_DATA]"
type input "NHẬN NGUYÊN KIỆN GIAO NGUYÊN KIỆN, HƯ VỠ K ĐỀN"
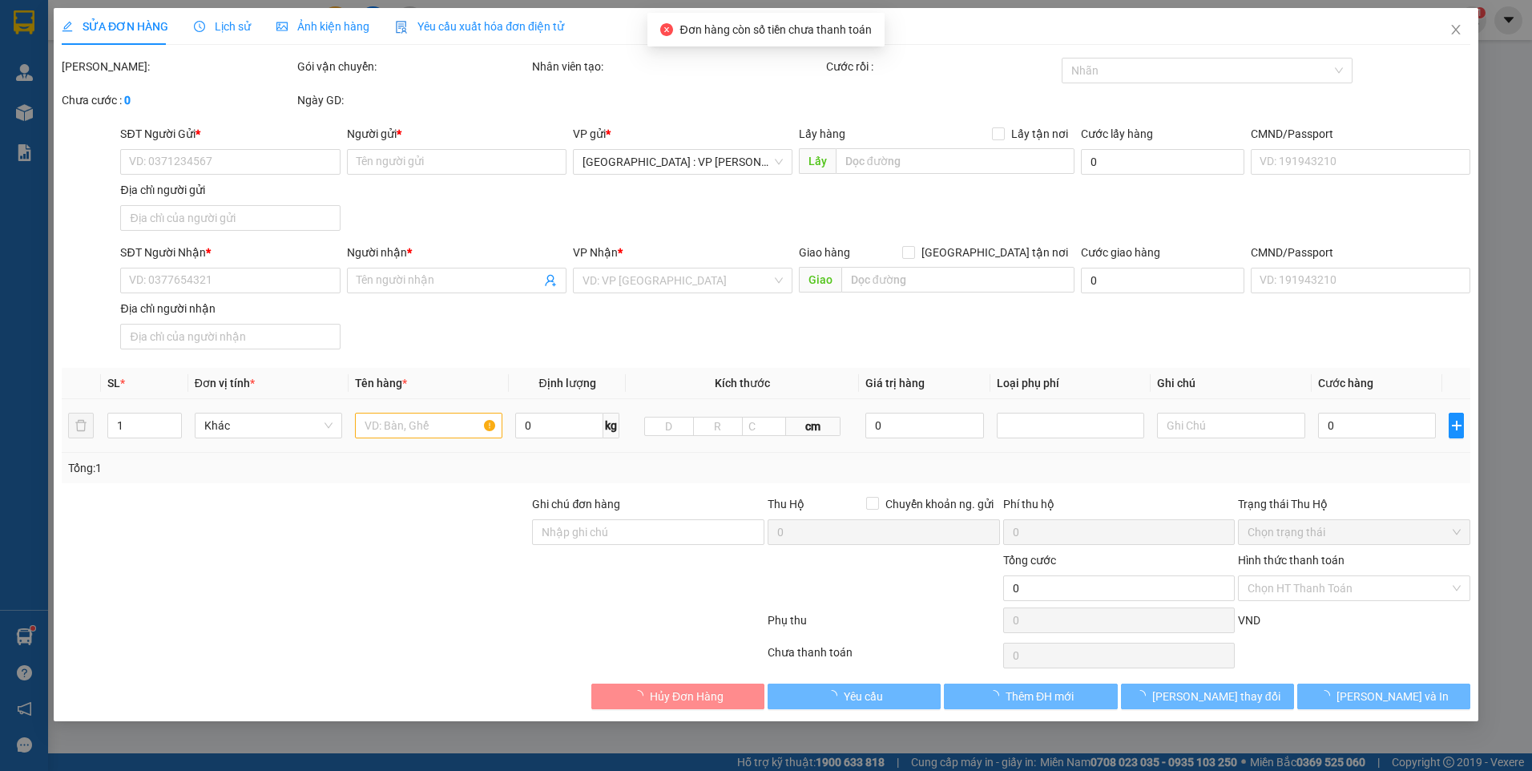
type input "150.000"
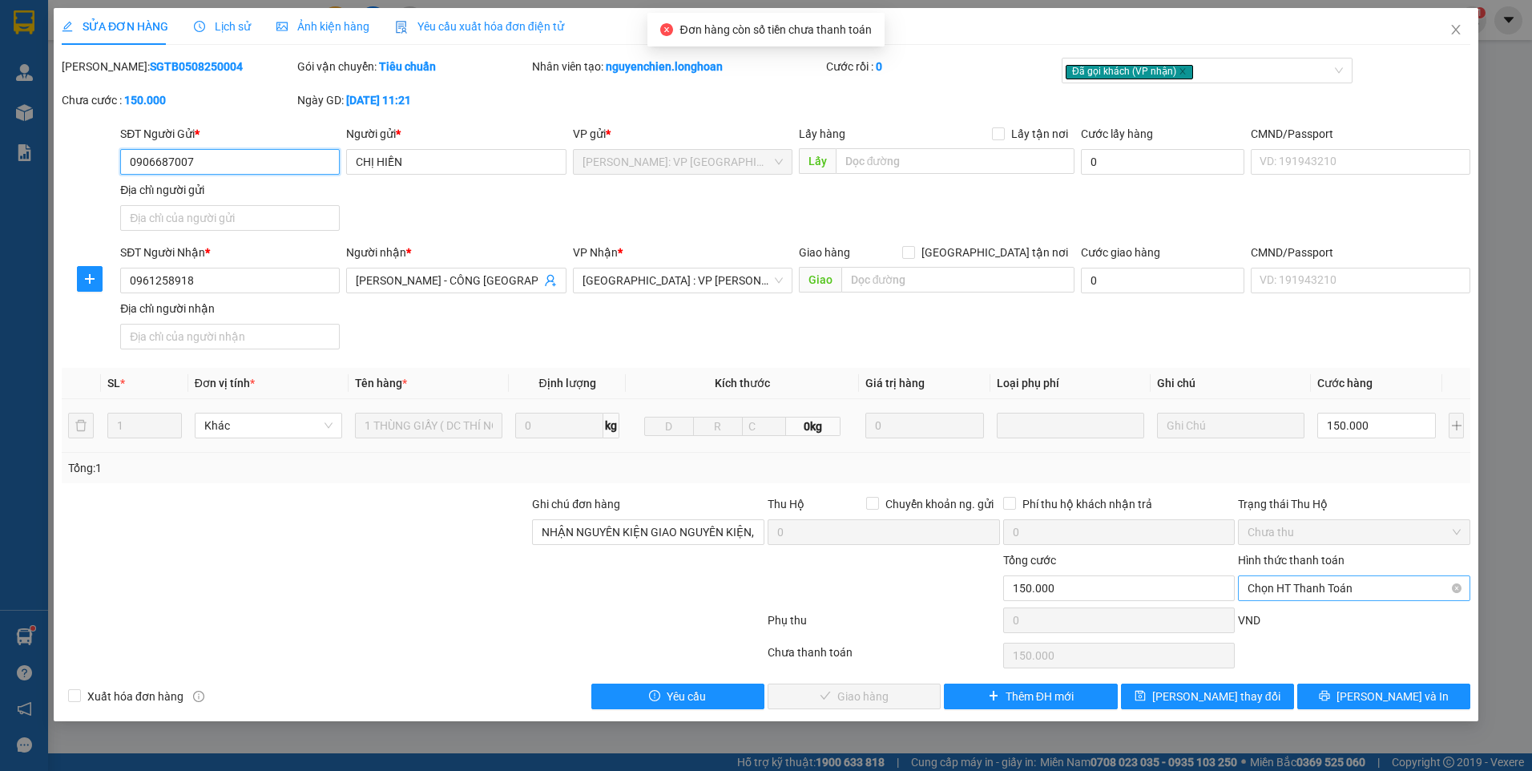
click at [1335, 594] on span "Chọn HT Thanh Toán" at bounding box center [1354, 588] width 213 height 24
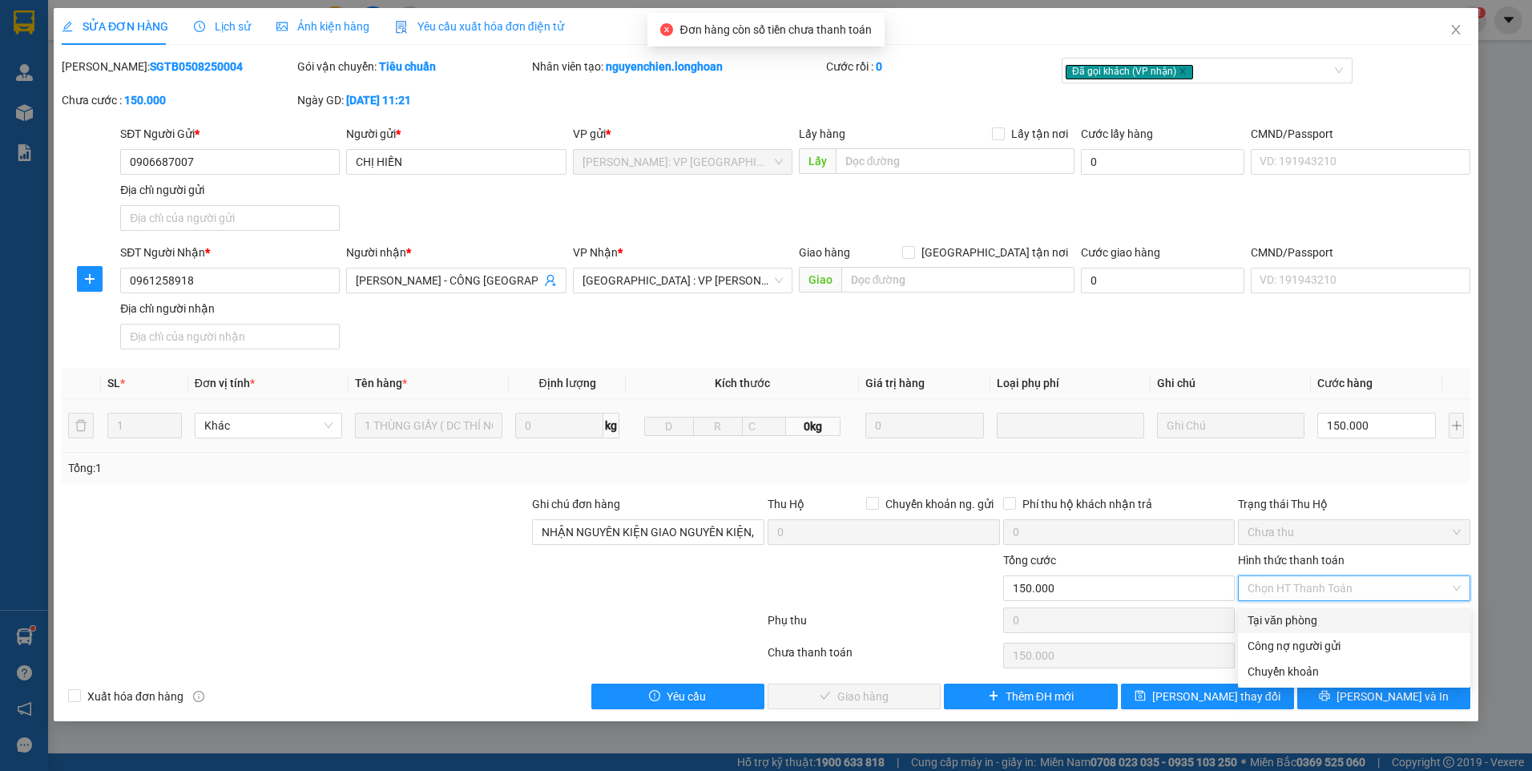
drag, startPoint x: 1312, startPoint y: 625, endPoint x: 1313, endPoint y: 613, distance: 12.0
click at [1311, 625] on div "Tại văn phòng" at bounding box center [1354, 620] width 213 height 18
type input "0"
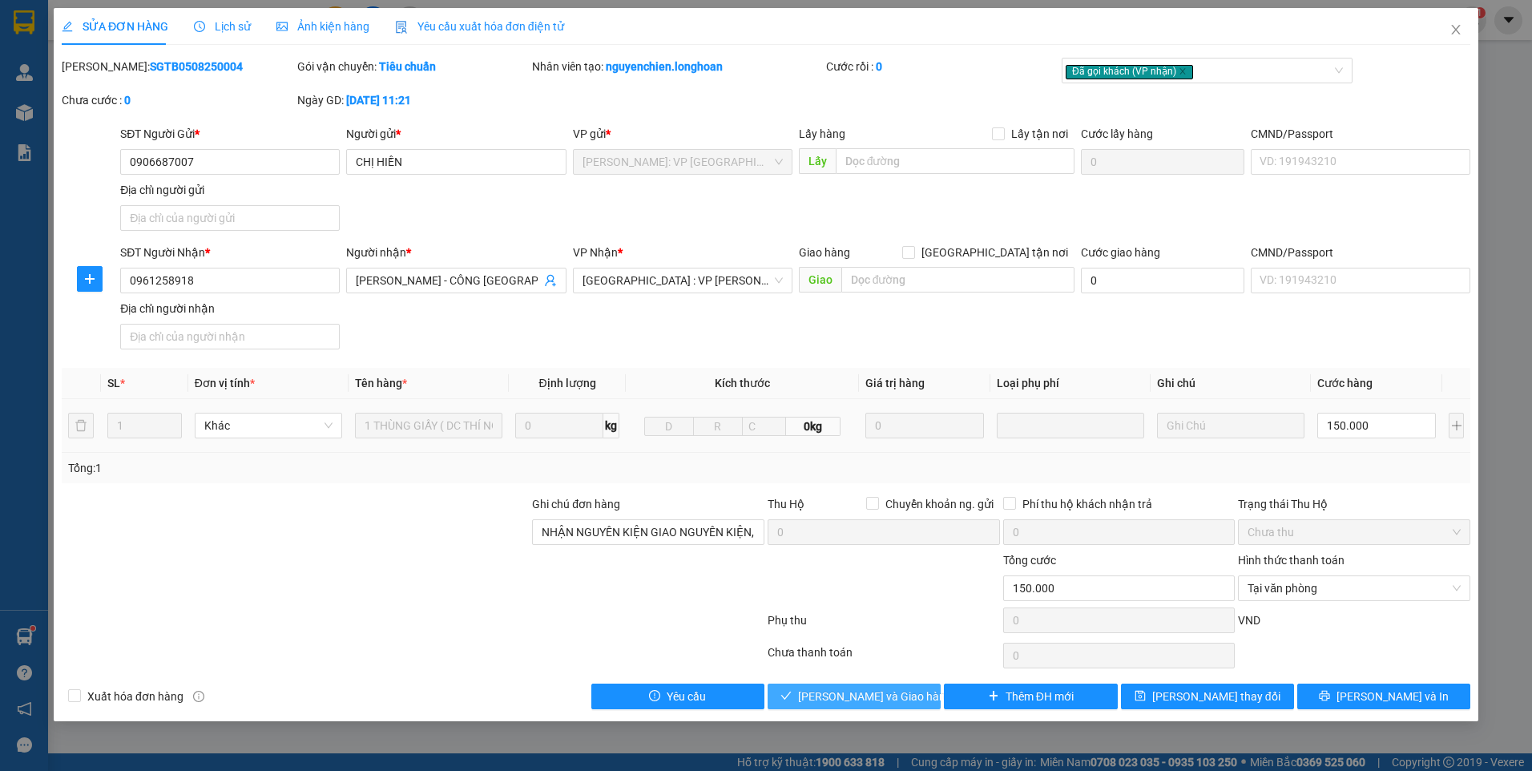
click at [878, 688] on span "[PERSON_NAME] và Giao hàng" at bounding box center [875, 697] width 154 height 18
